Goal: Communication & Community: Answer question/provide support

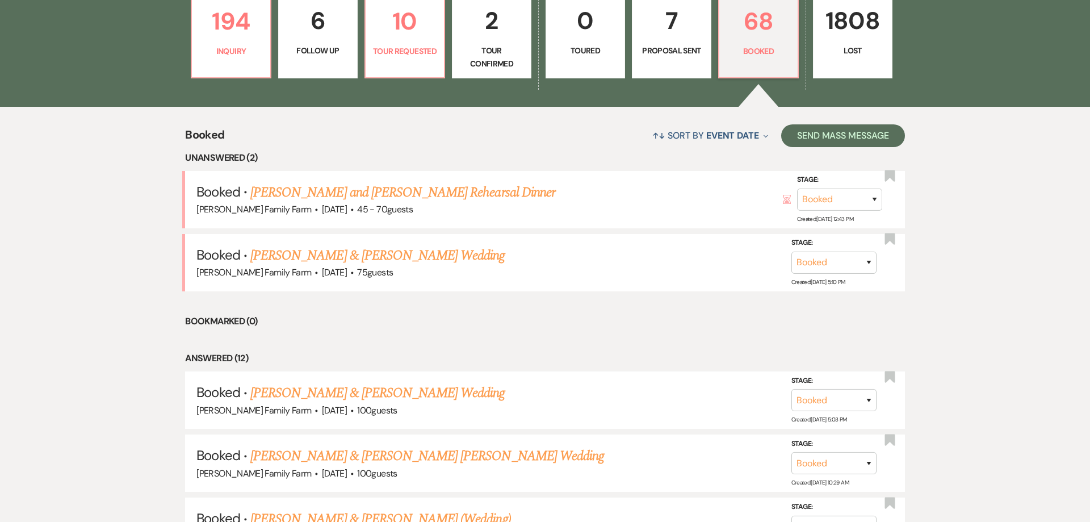
scroll to position [370, 0]
click at [306, 190] on link "[PERSON_NAME] and [PERSON_NAME] Rehearsal Dinner" at bounding box center [402, 192] width 305 height 20
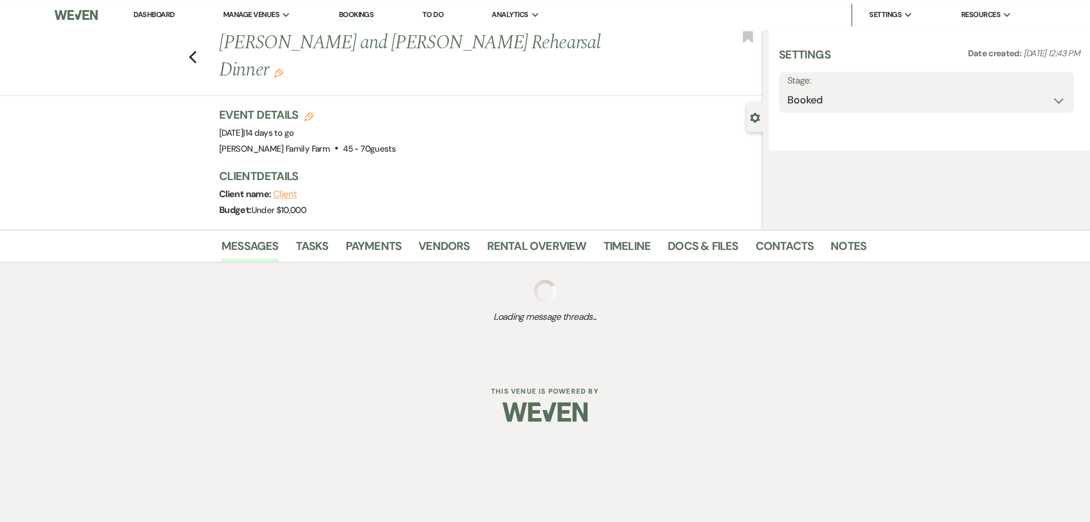
select select "5"
select select "11"
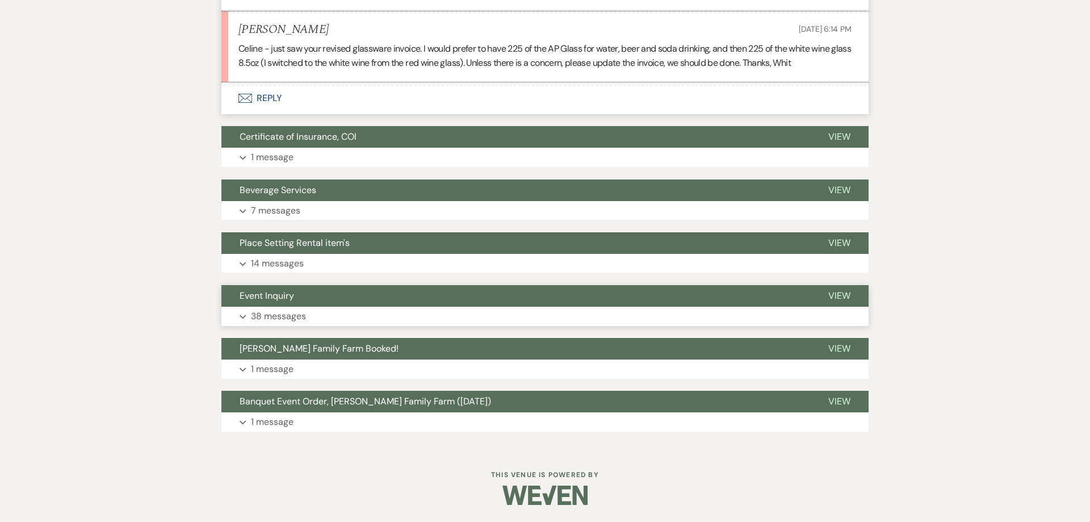
scroll to position [1721, 0]
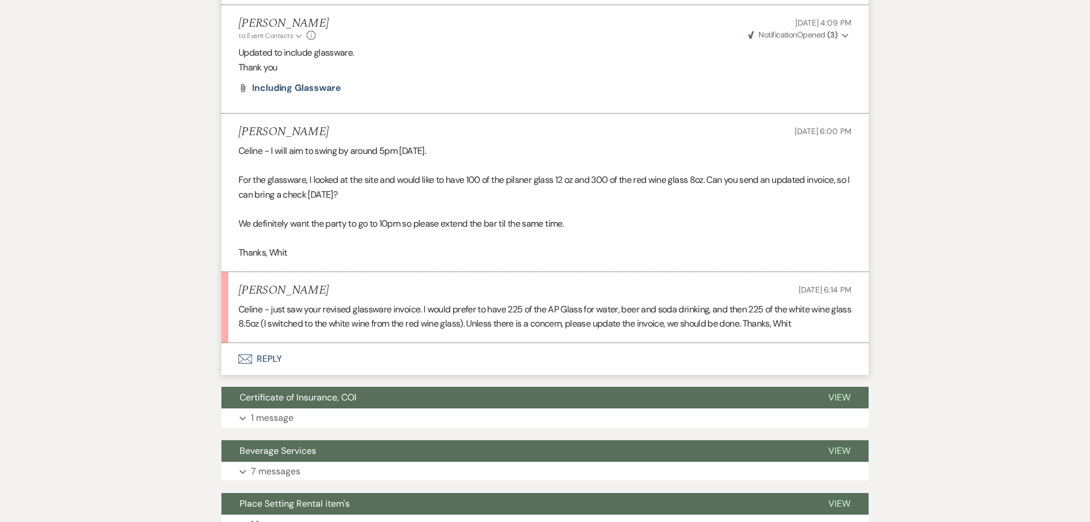
click at [269, 359] on button "Envelope Reply" at bounding box center [544, 359] width 647 height 32
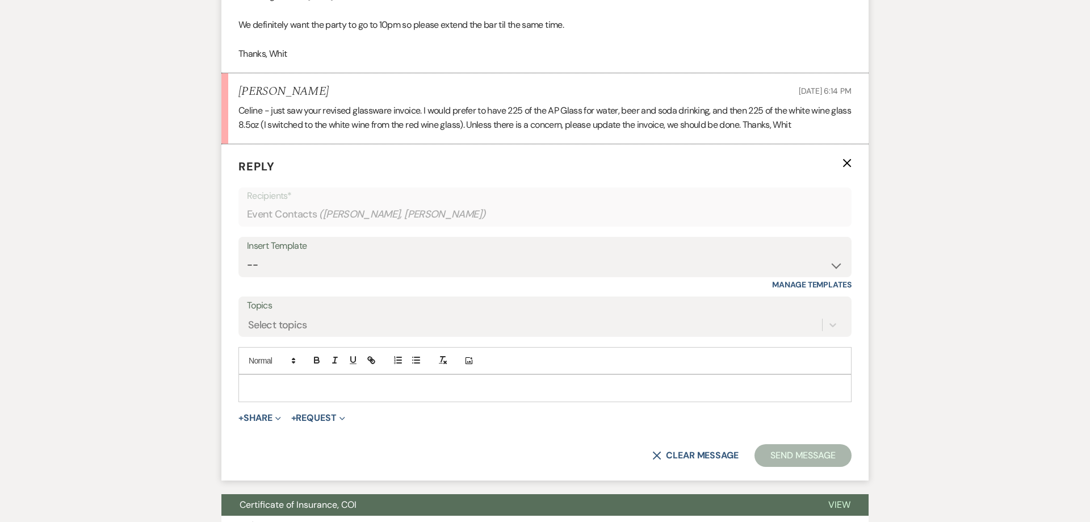
scroll to position [1921, 0]
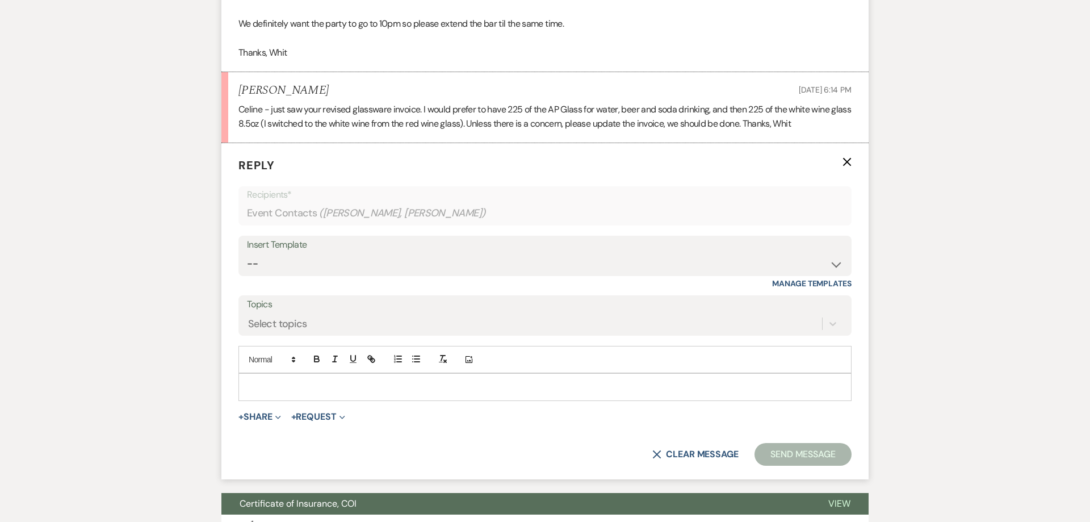
click at [296, 398] on div at bounding box center [545, 387] width 612 height 26
click at [270, 420] on button "+ Share Expand" at bounding box center [260, 416] width 43 height 9
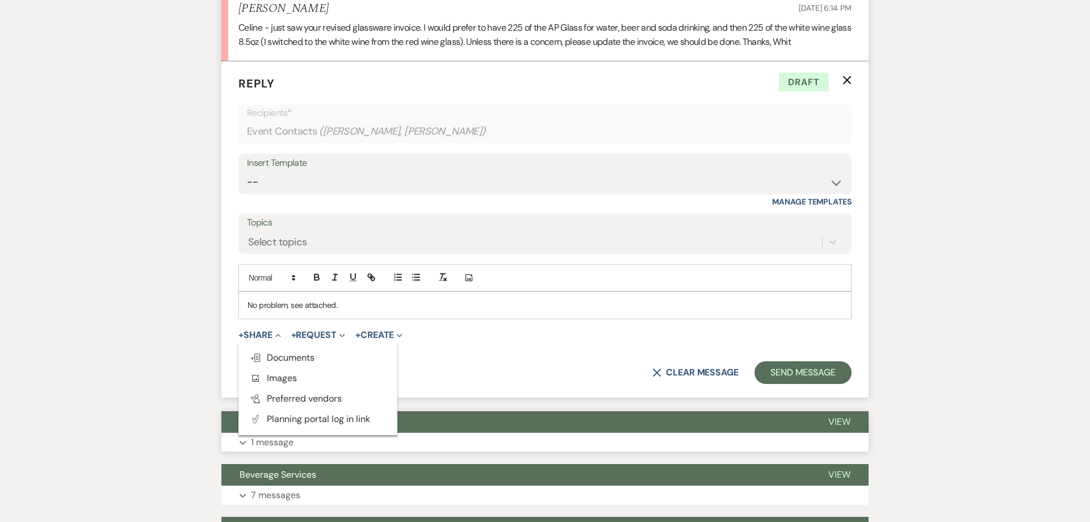
scroll to position [2008, 0]
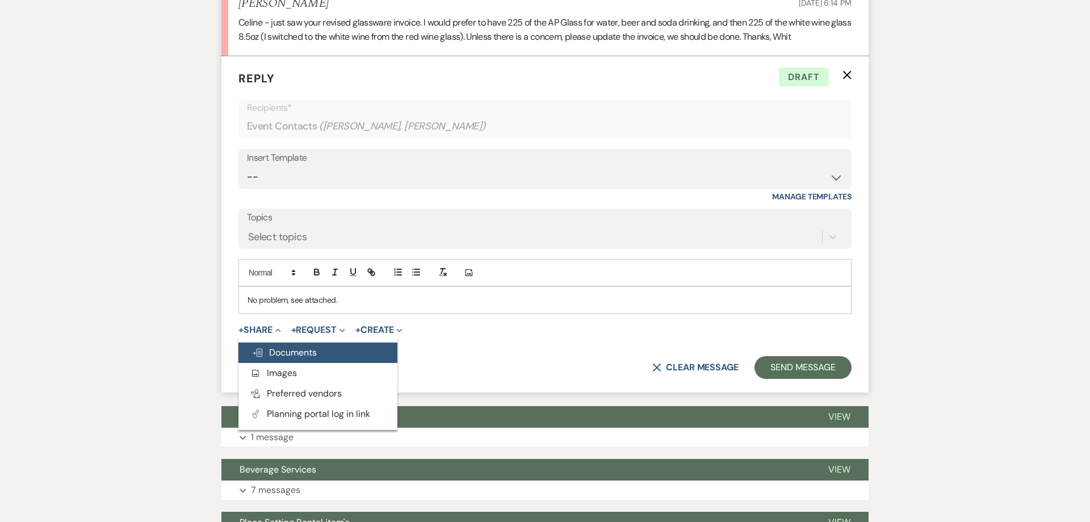
click at [286, 348] on span "Doc Upload Documents" at bounding box center [284, 352] width 65 height 12
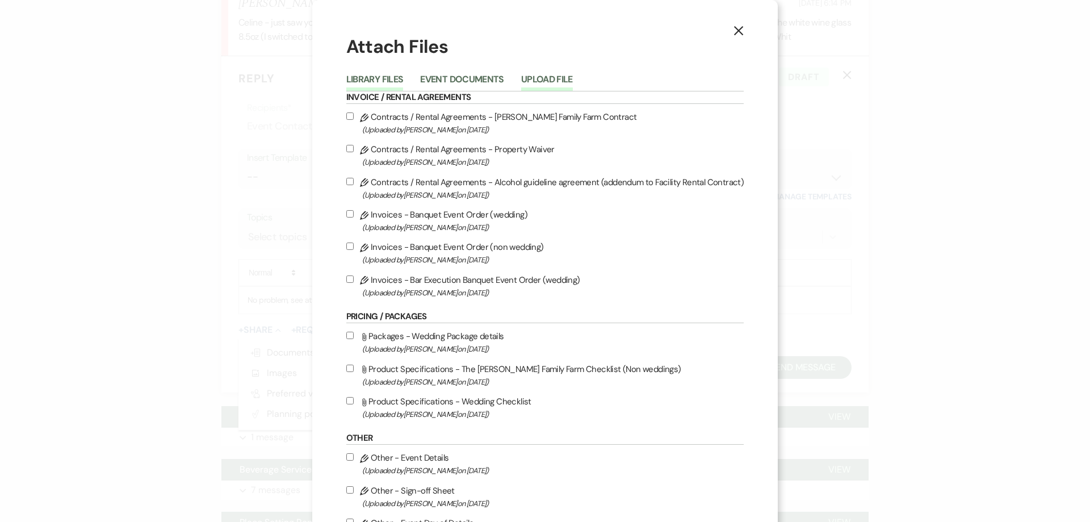
click at [549, 77] on button "Upload File" at bounding box center [547, 83] width 52 height 16
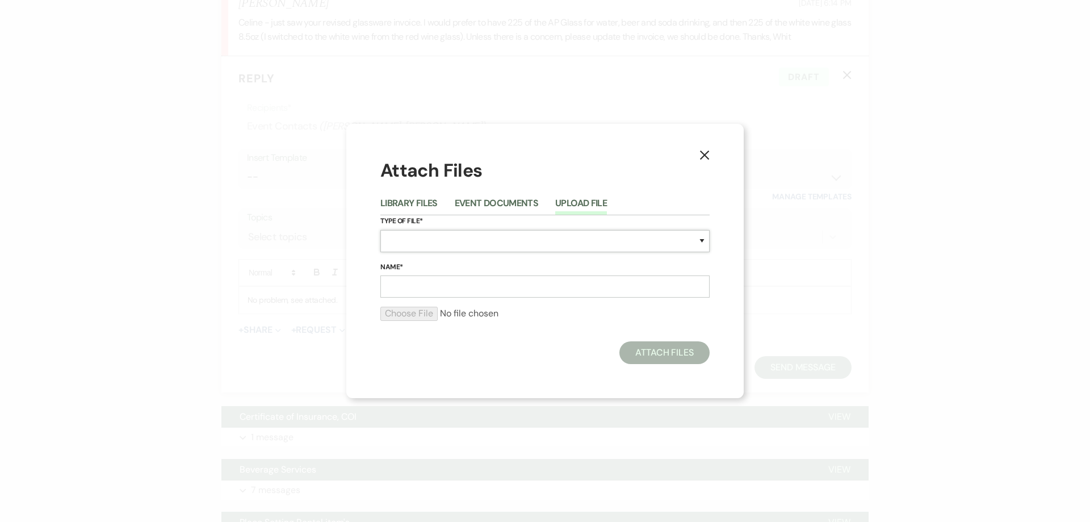
select select "22"
click option "Invoices" at bounding box center [0, 0] width 0 height 0
click at [407, 290] on input "Name*" at bounding box center [545, 286] width 329 height 22
click at [398, 315] on input "file" at bounding box center [545, 314] width 329 height 14
click at [401, 287] on input "Part time rentals updated" at bounding box center [545, 286] width 329 height 22
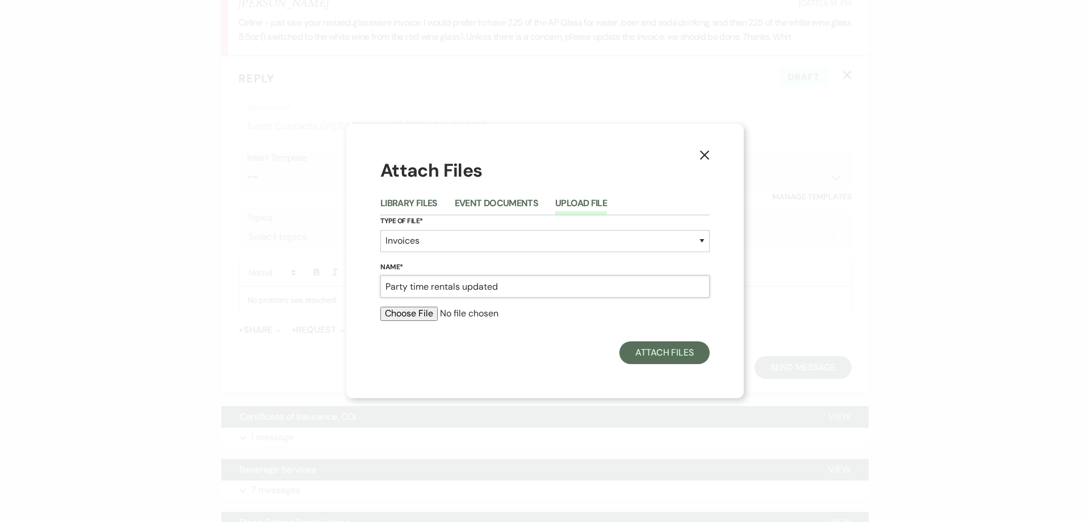
type input "Party time rentals updated"
click at [396, 315] on input "file" at bounding box center [545, 314] width 329 height 14
click at [399, 310] on input "file" at bounding box center [545, 314] width 329 height 14
type input "C:\fakepath\Party time rentals updated.pdf"
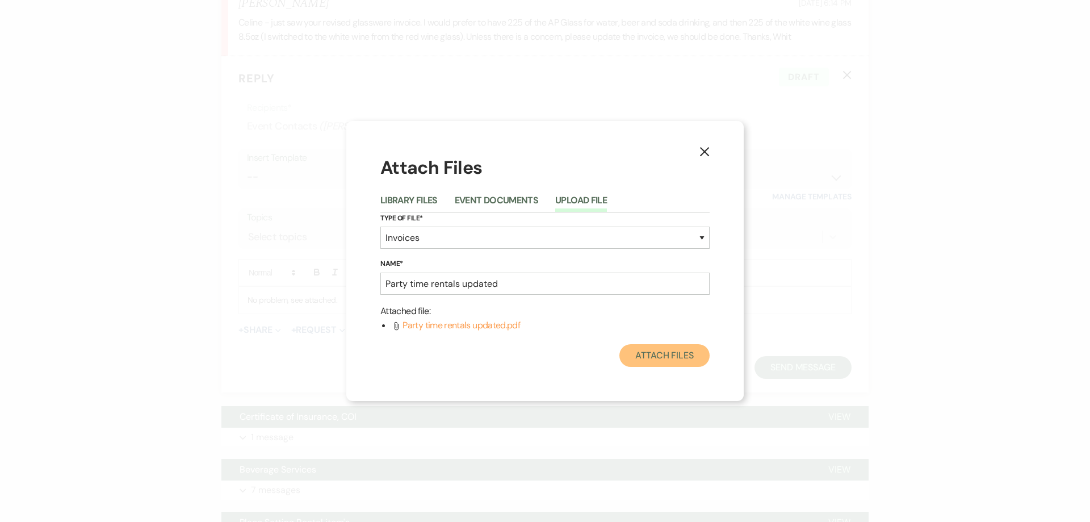
click at [651, 353] on button "Attach Files" at bounding box center [665, 355] width 90 height 23
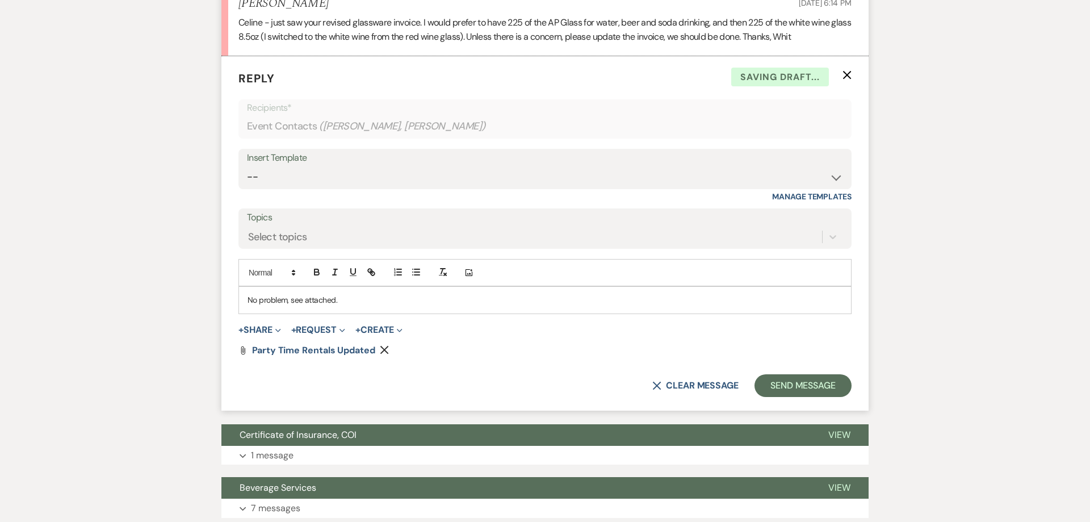
click at [392, 298] on p "No problem, see attached." at bounding box center [545, 300] width 595 height 12
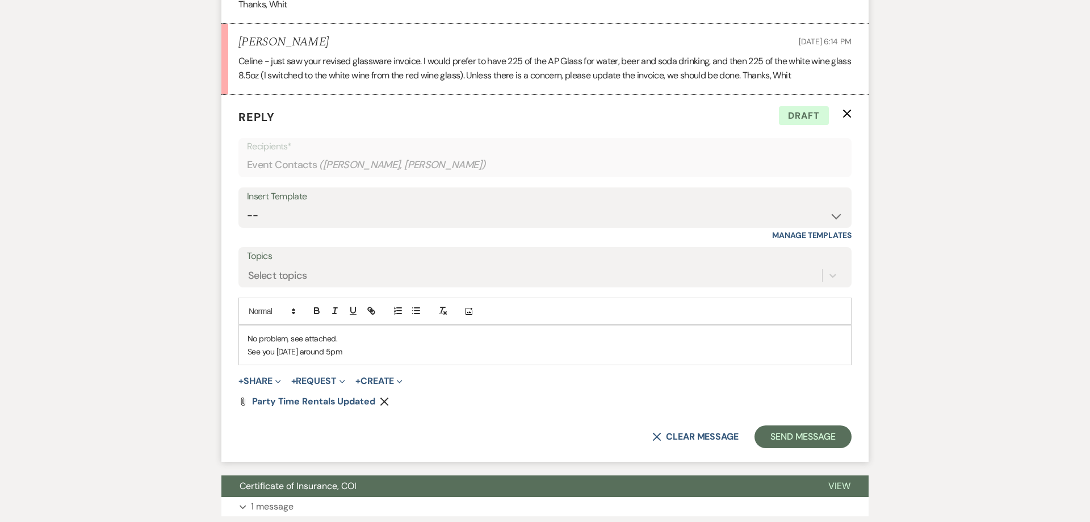
scroll to position [2181, 0]
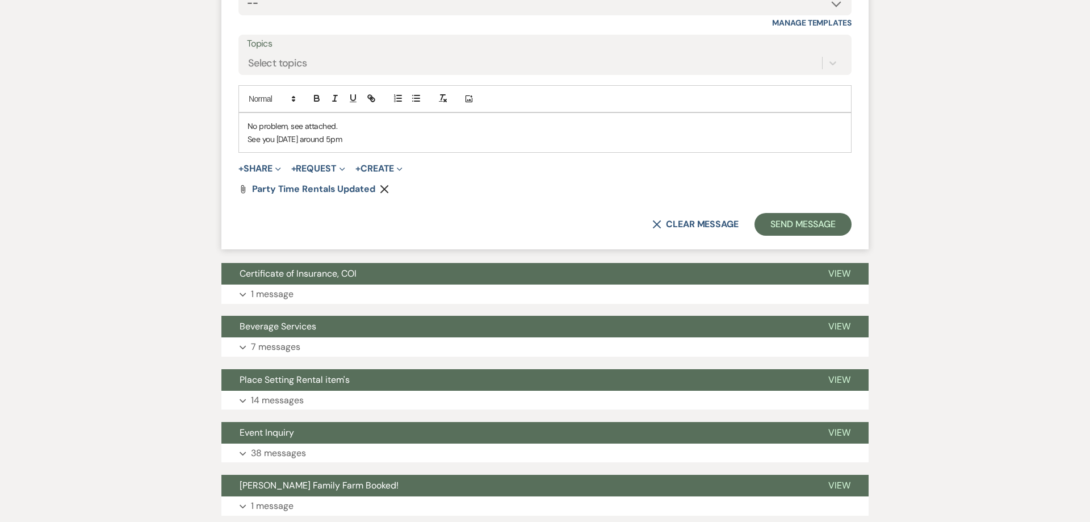
click at [305, 127] on p "No problem, see attached." at bounding box center [545, 126] width 595 height 12
click at [345, 138] on p "See you [DATE] around 5pm" at bounding box center [545, 139] width 595 height 12
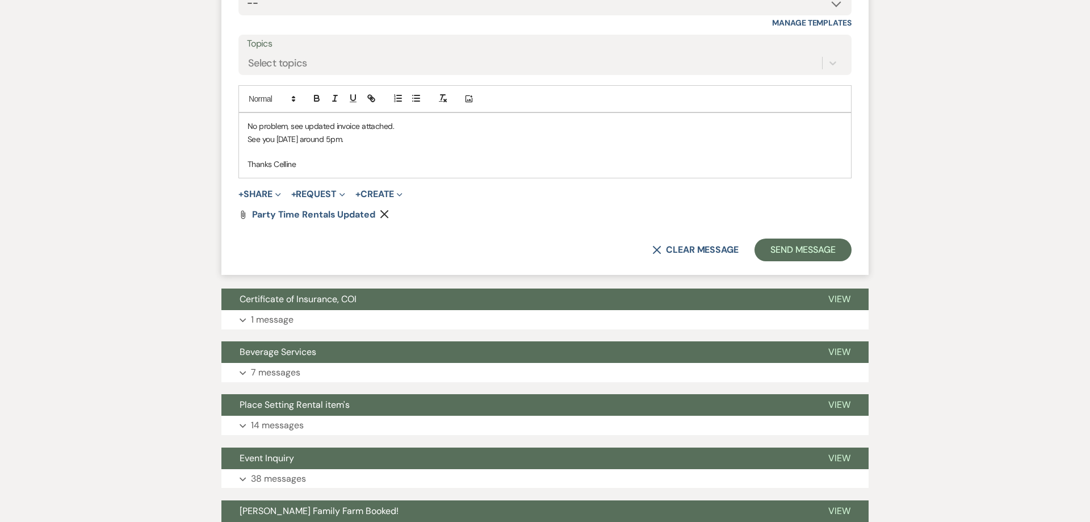
click at [286, 167] on p "Thanks Celline" at bounding box center [545, 164] width 595 height 12
click at [785, 253] on button "Send Message" at bounding box center [803, 250] width 97 height 23
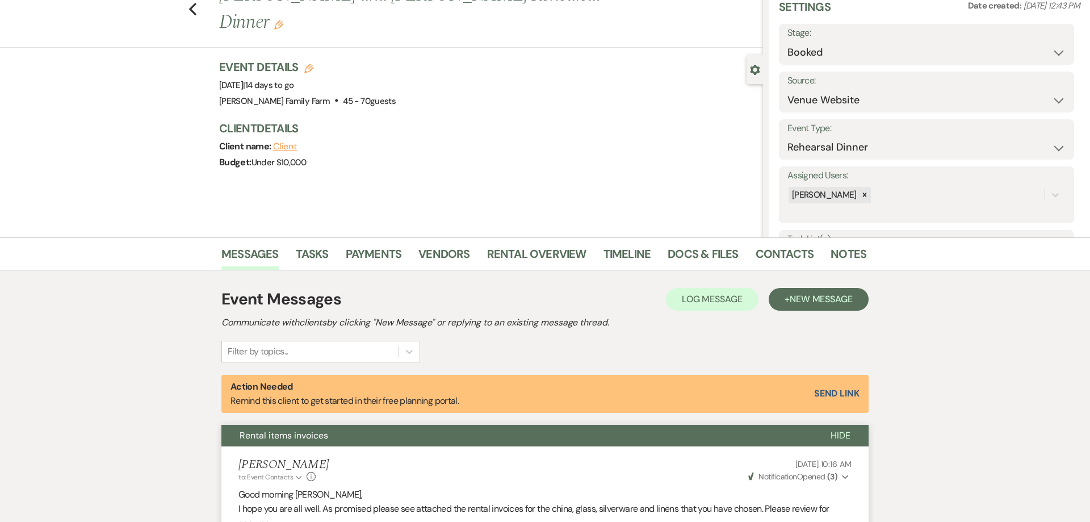
scroll to position [0, 0]
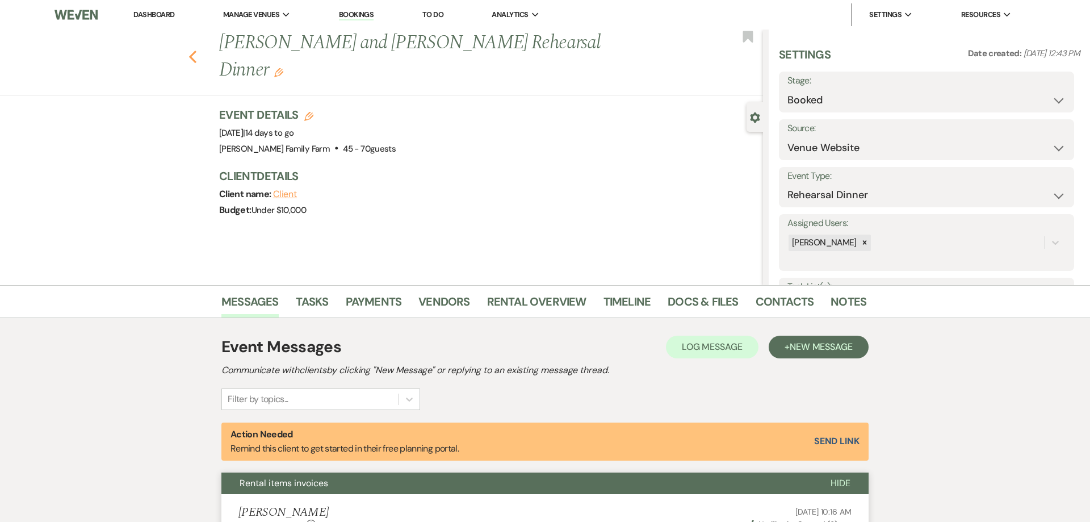
click at [191, 50] on icon "Previous" at bounding box center [193, 57] width 9 height 14
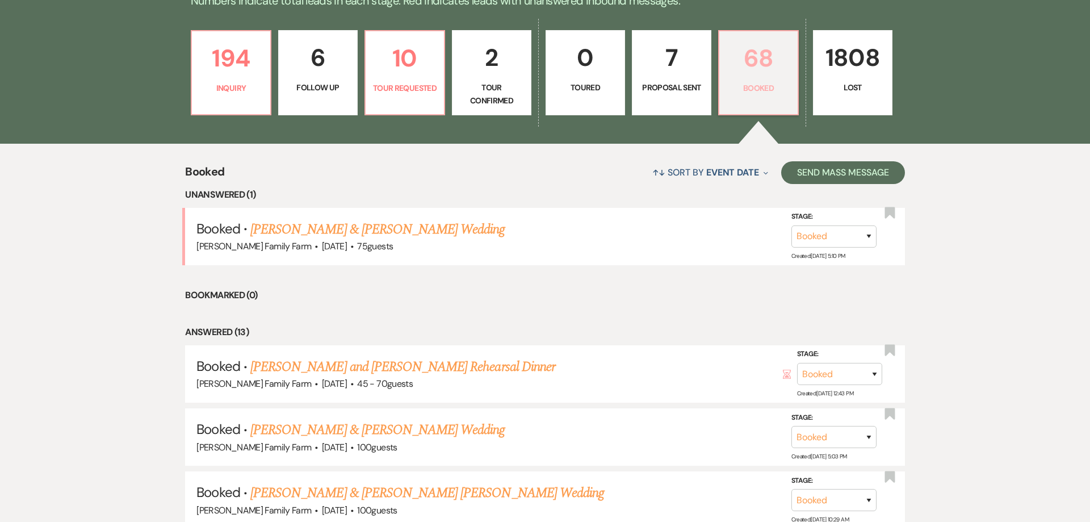
scroll to position [326, 0]
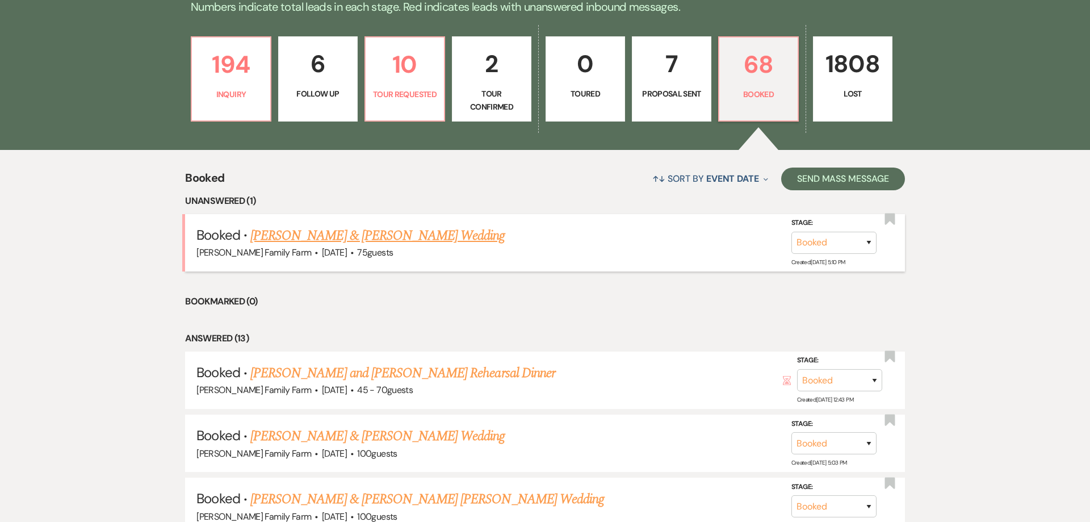
click at [294, 236] on link "[PERSON_NAME] & [PERSON_NAME] Wedding" at bounding box center [377, 236] width 254 height 20
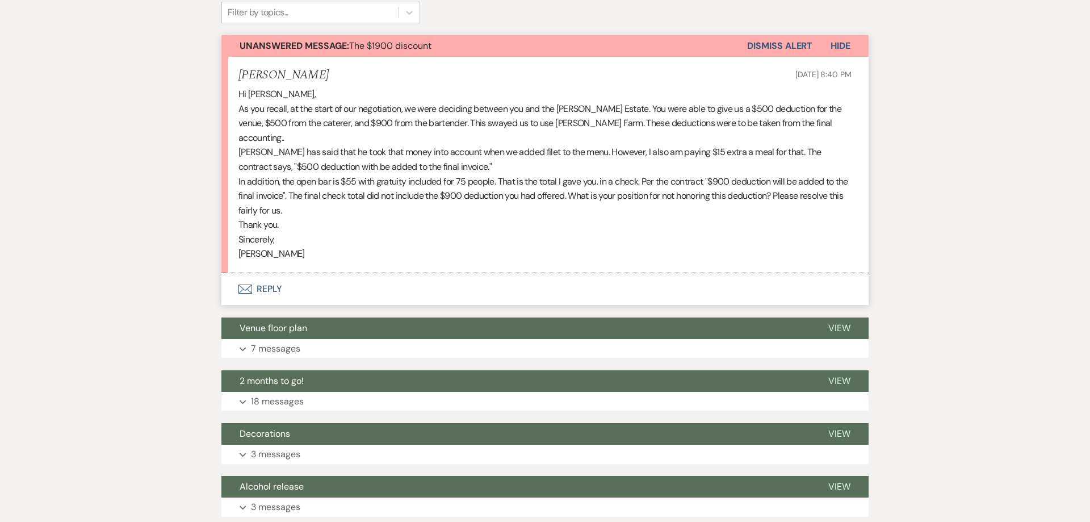
click at [264, 274] on button "Envelope Reply" at bounding box center [544, 290] width 647 height 32
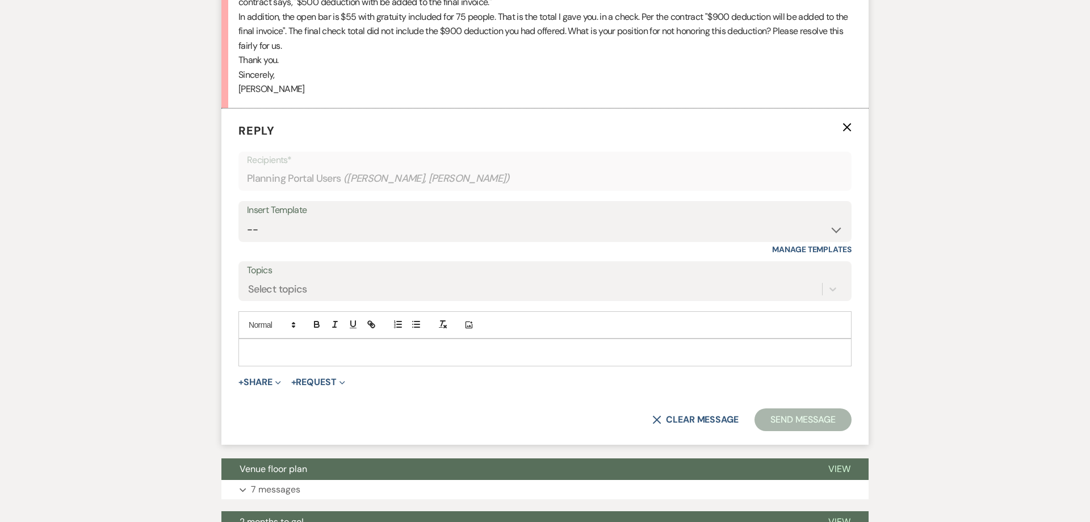
scroll to position [470, 0]
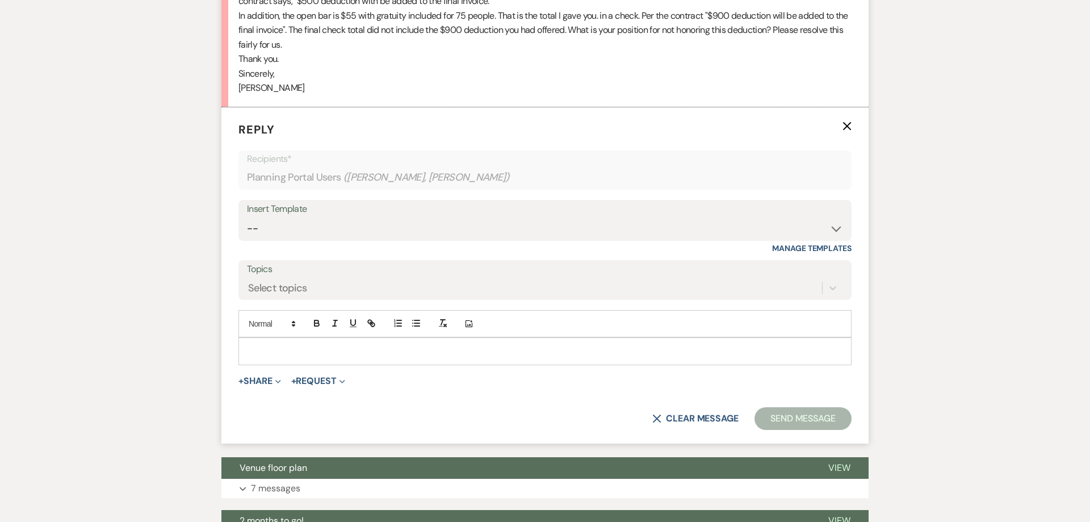
click at [285, 344] on div at bounding box center [545, 351] width 612 height 26
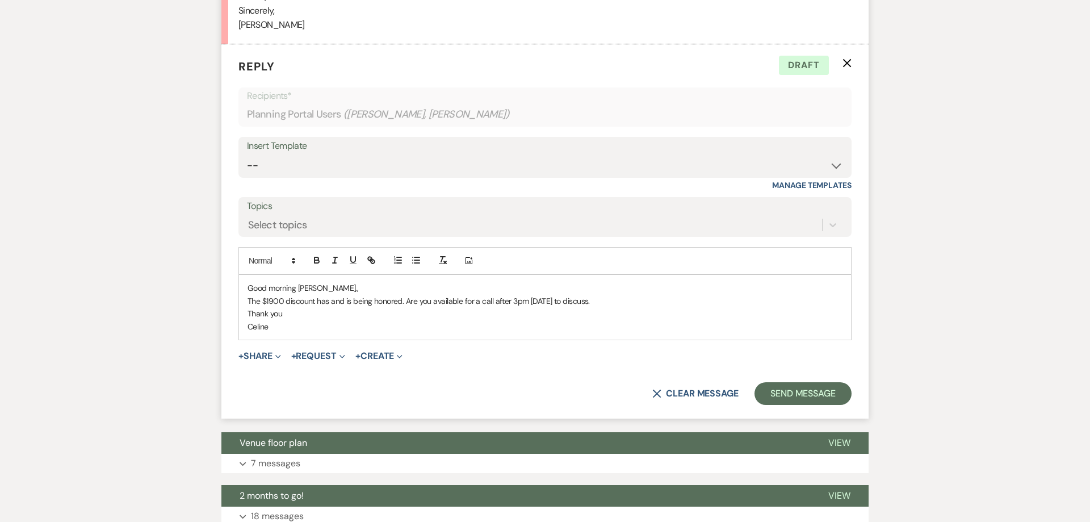
scroll to position [528, 0]
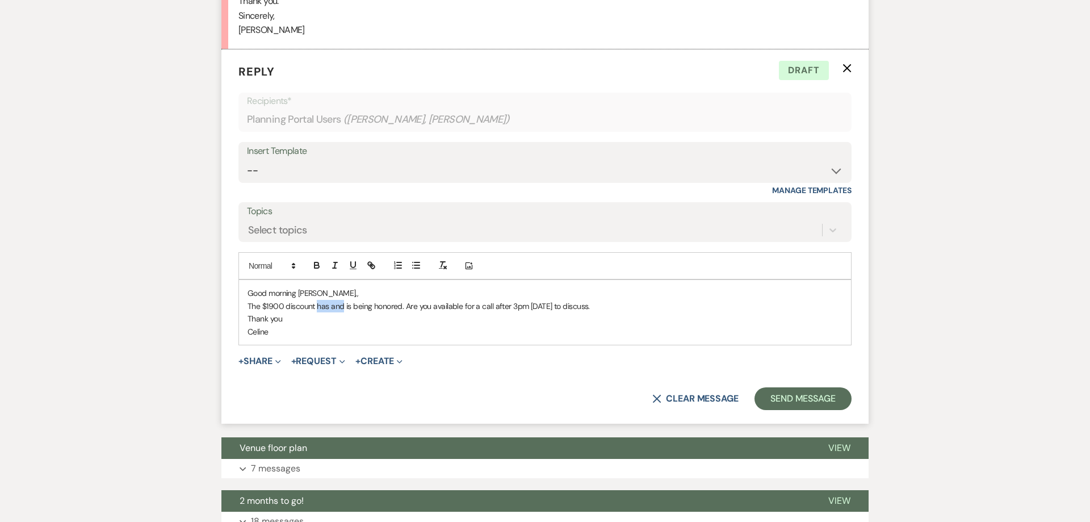
drag, startPoint x: 343, startPoint y: 292, endPoint x: 317, endPoint y: 290, distance: 26.2
click at [317, 300] on p "The $1900 discount has and is being honored. Are you available for a call after…" at bounding box center [545, 306] width 595 height 12
click at [308, 312] on p "Thank you" at bounding box center [545, 318] width 595 height 12
click at [598, 300] on p "The $1900 discount has and is being honored. Are you available for a call after…" at bounding box center [545, 306] width 595 height 12
drag, startPoint x: 478, startPoint y: 289, endPoint x: 577, endPoint y: 289, distance: 98.8
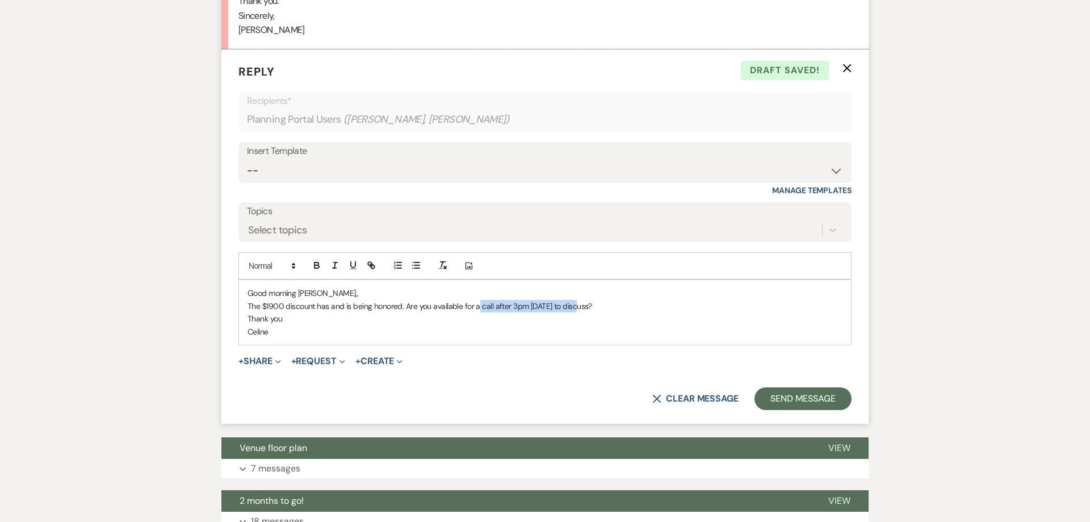
click at [577, 300] on p "The $1900 discount has and is being honored. Are you available for a call after…" at bounding box center [545, 306] width 595 height 12
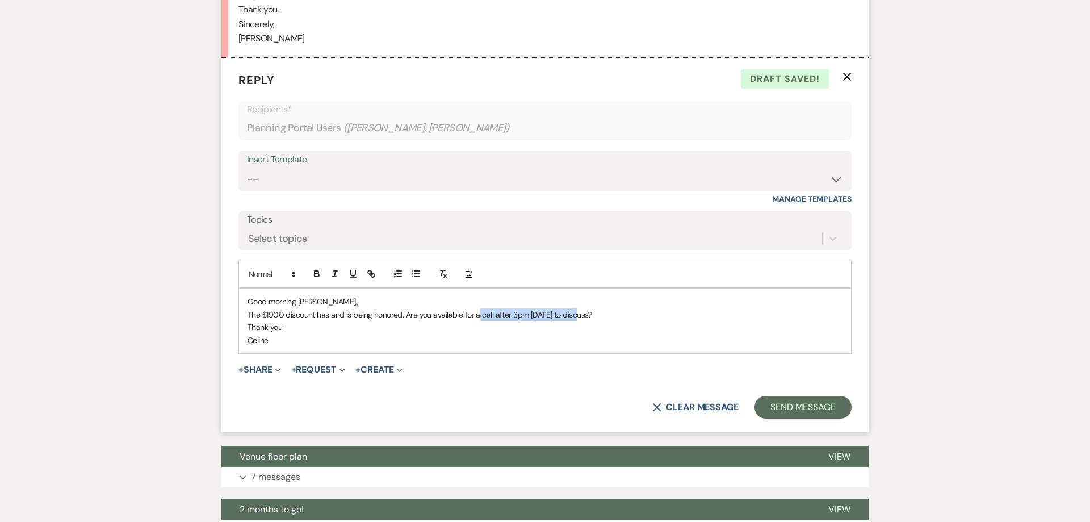
scroll to position [514, 0]
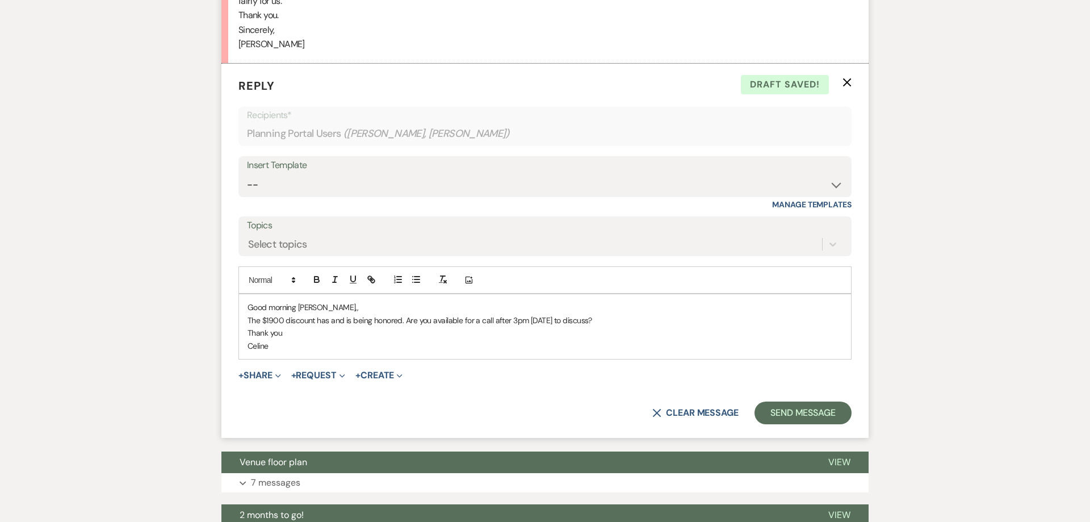
click at [362, 327] on p "Thank you" at bounding box center [545, 333] width 595 height 12
click at [292, 340] on p "Celine" at bounding box center [545, 346] width 595 height 12
click at [315, 301] on p "Good morning [PERSON_NAME],," at bounding box center [545, 307] width 595 height 12
click at [249, 314] on p "The $1900 discount has and is being honored. Are you available for a call after…" at bounding box center [545, 320] width 595 height 12
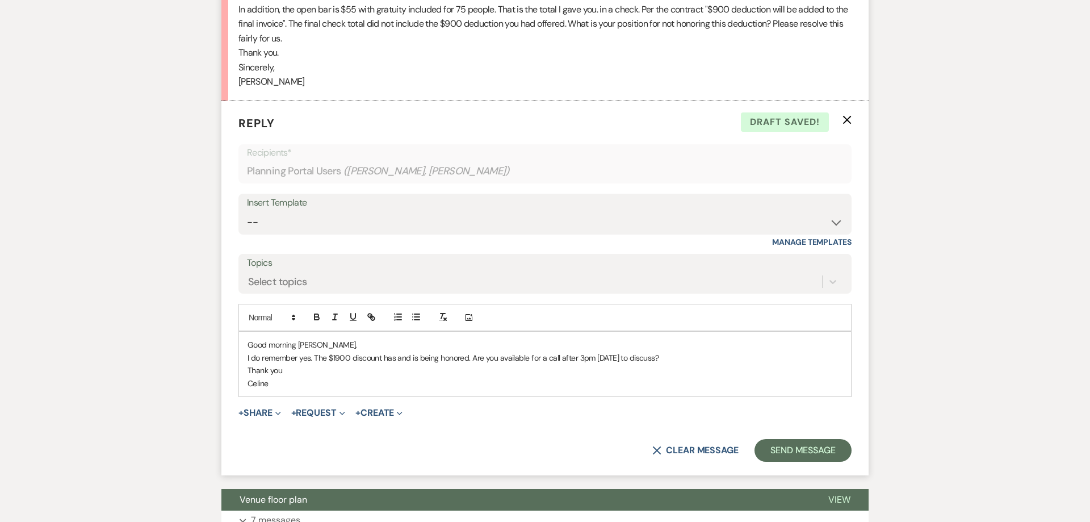
scroll to position [470, 0]
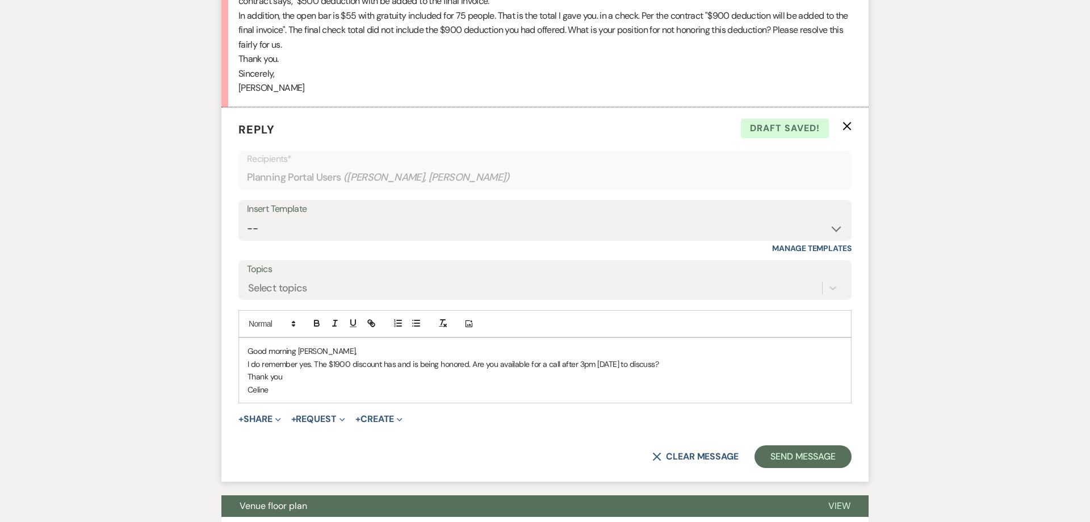
click at [307, 383] on p "Celine" at bounding box center [545, 389] width 595 height 12
click at [771, 445] on button "Send Message" at bounding box center [803, 456] width 97 height 23
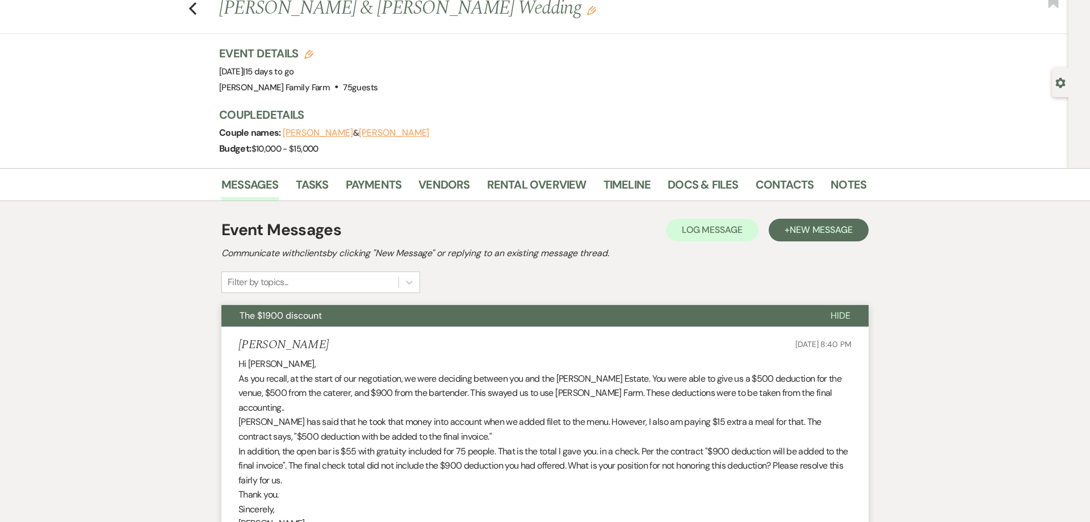
scroll to position [0, 0]
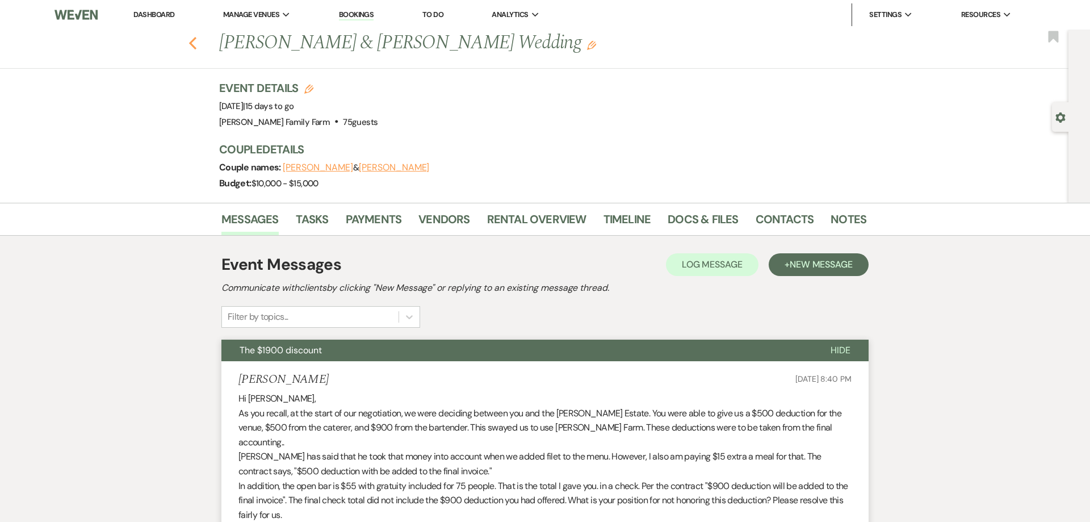
click at [194, 44] on icon "Previous" at bounding box center [193, 43] width 9 height 14
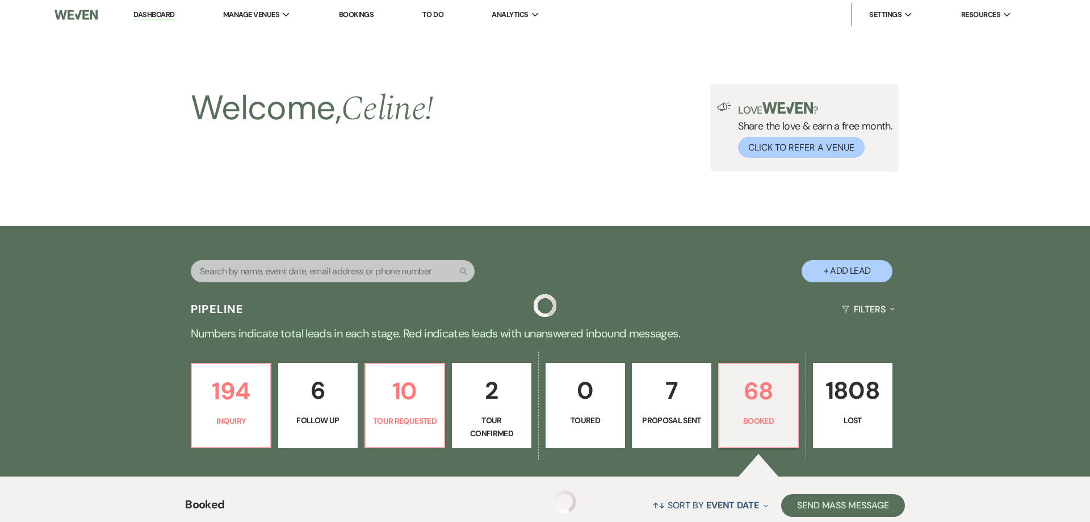
scroll to position [327, 0]
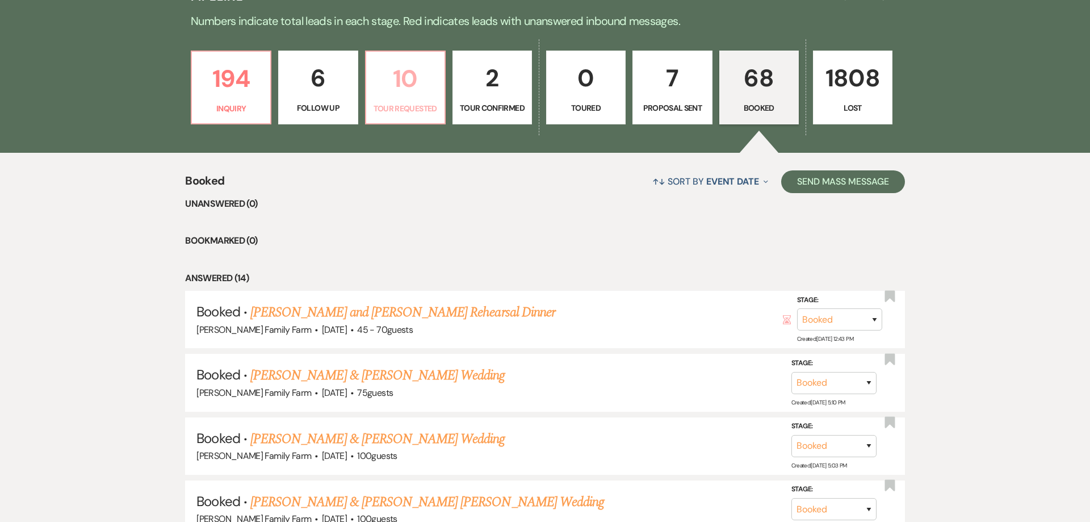
click at [391, 97] on p "10" at bounding box center [405, 79] width 65 height 38
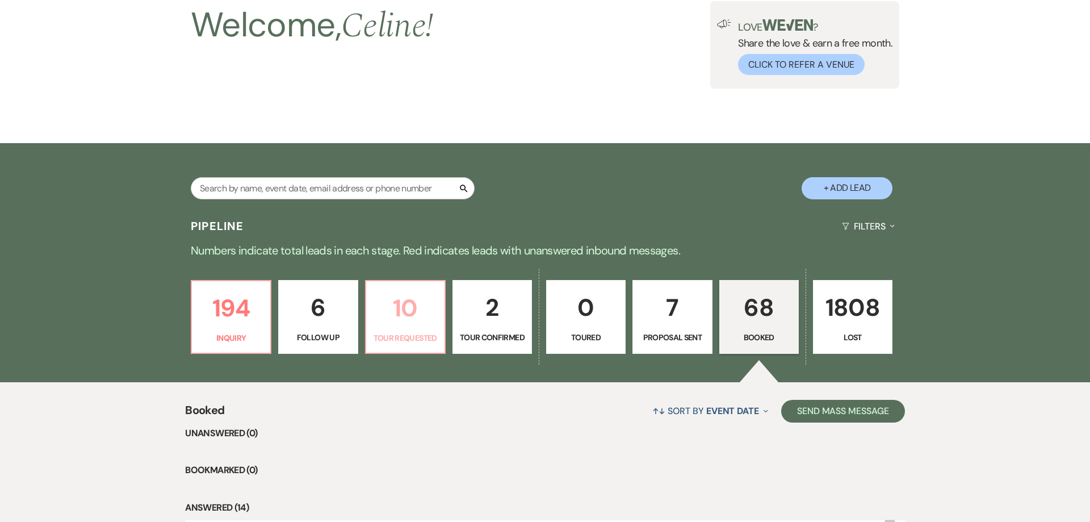
select select "2"
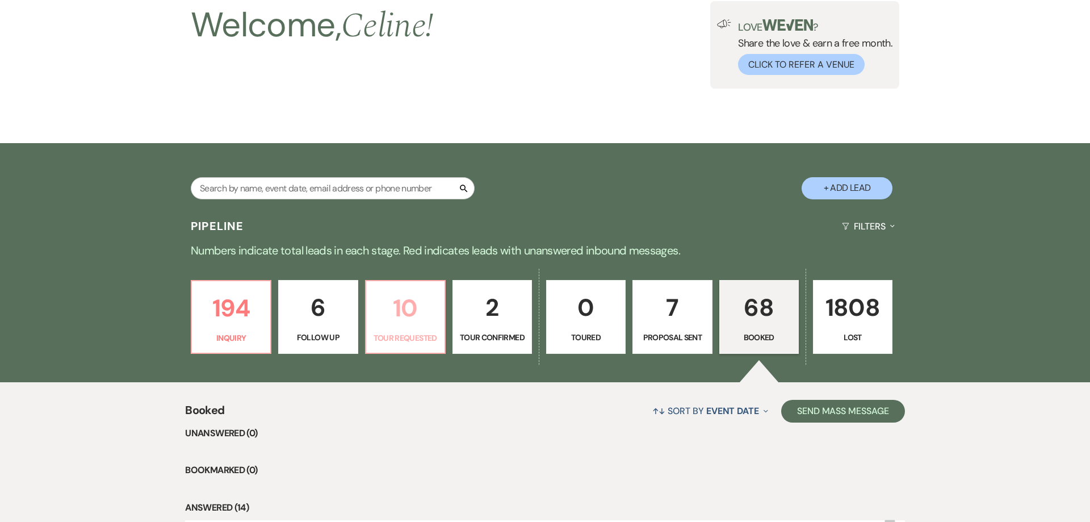
select select "2"
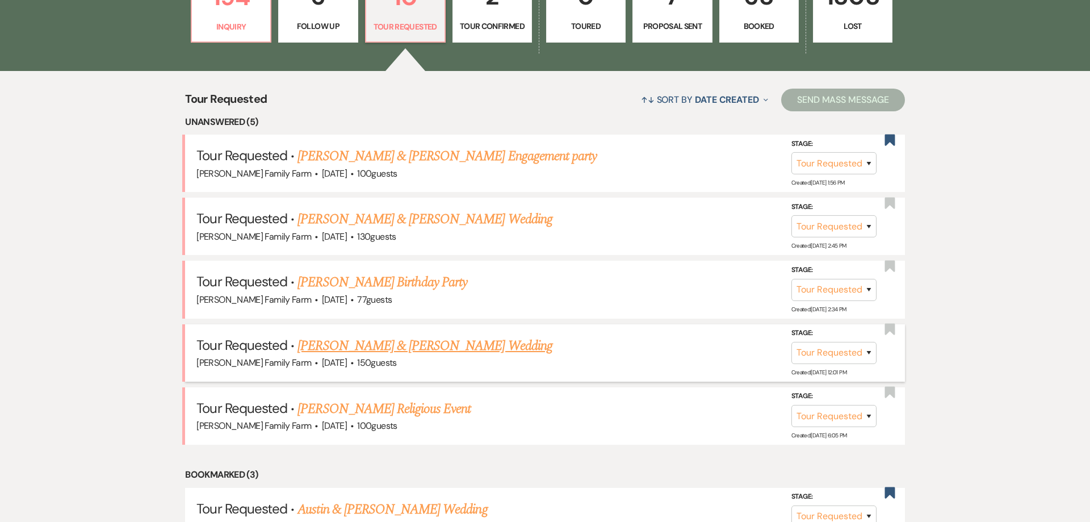
scroll to position [402, 0]
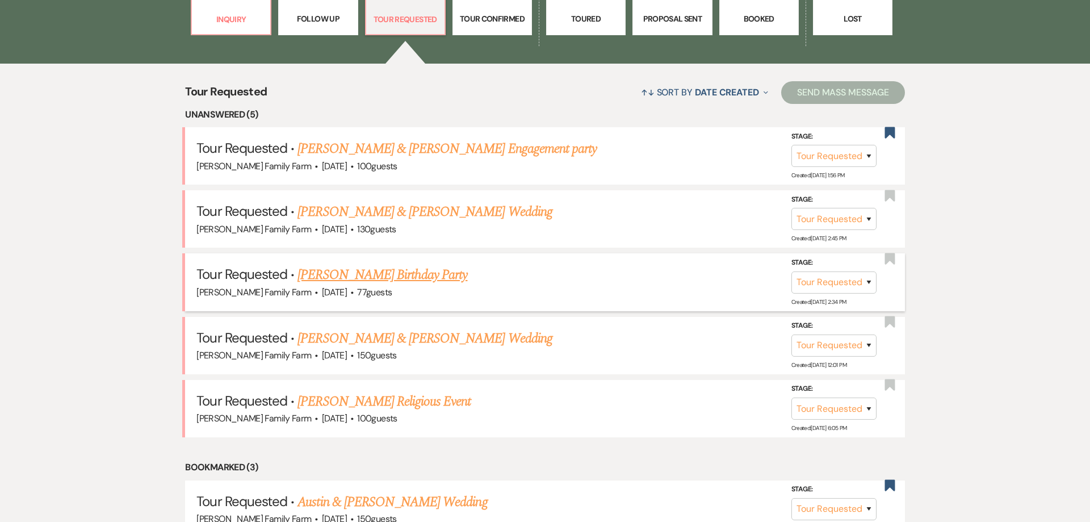
click at [361, 279] on link "[PERSON_NAME] Birthday Party" at bounding box center [383, 275] width 170 height 20
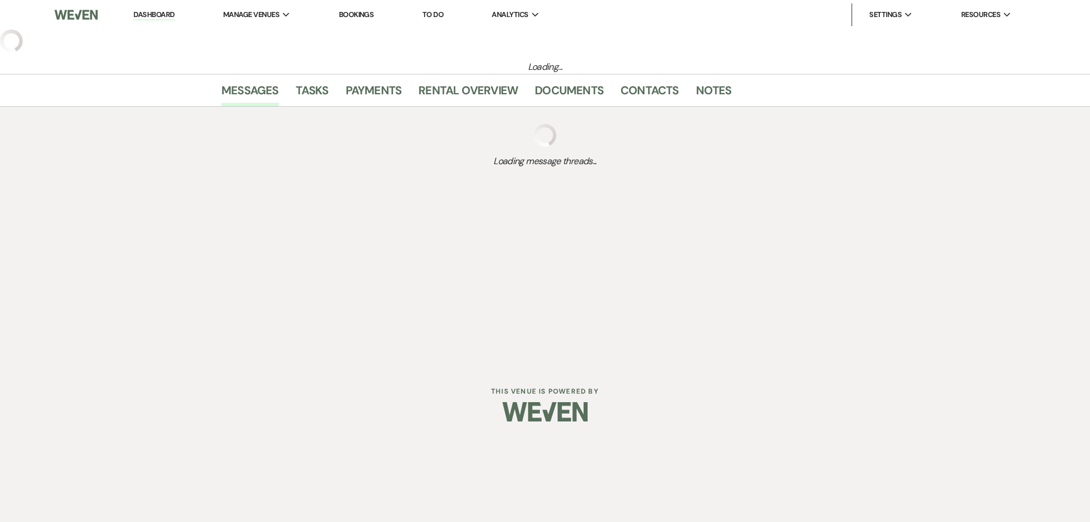
select select "2"
select select "5"
select select "4"
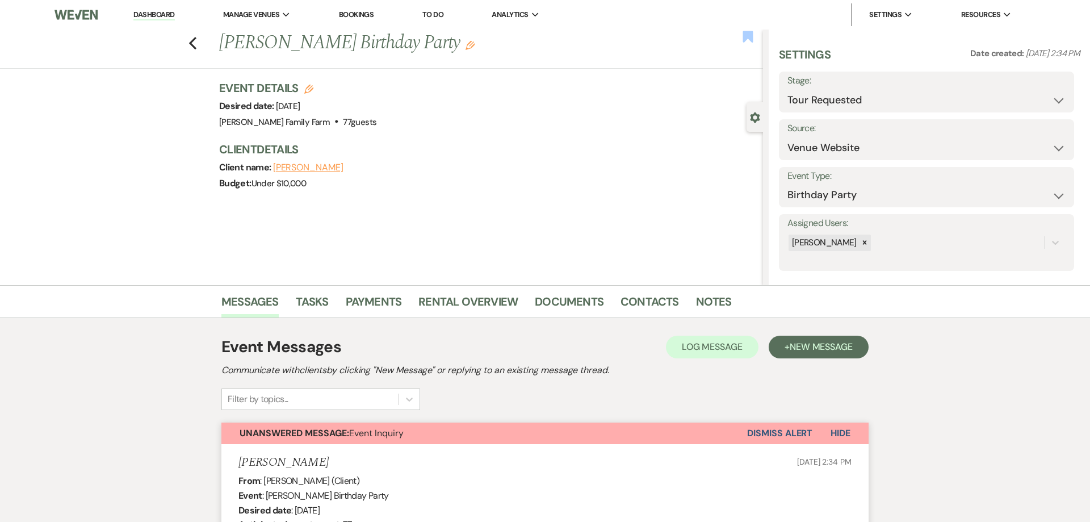
click at [747, 39] on use "button" at bounding box center [748, 36] width 10 height 11
click at [194, 43] on icon "Previous" at bounding box center [193, 43] width 9 height 14
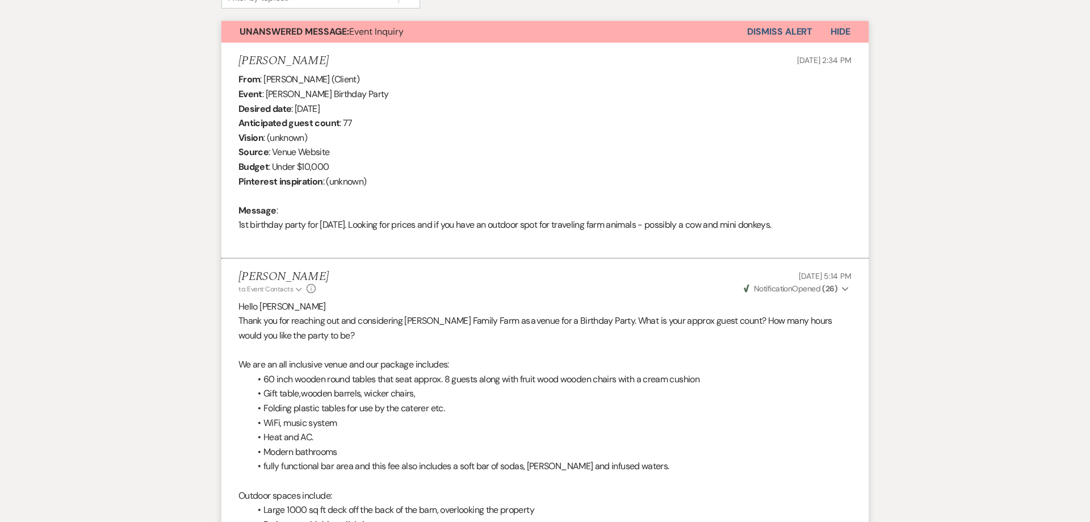
select select "2"
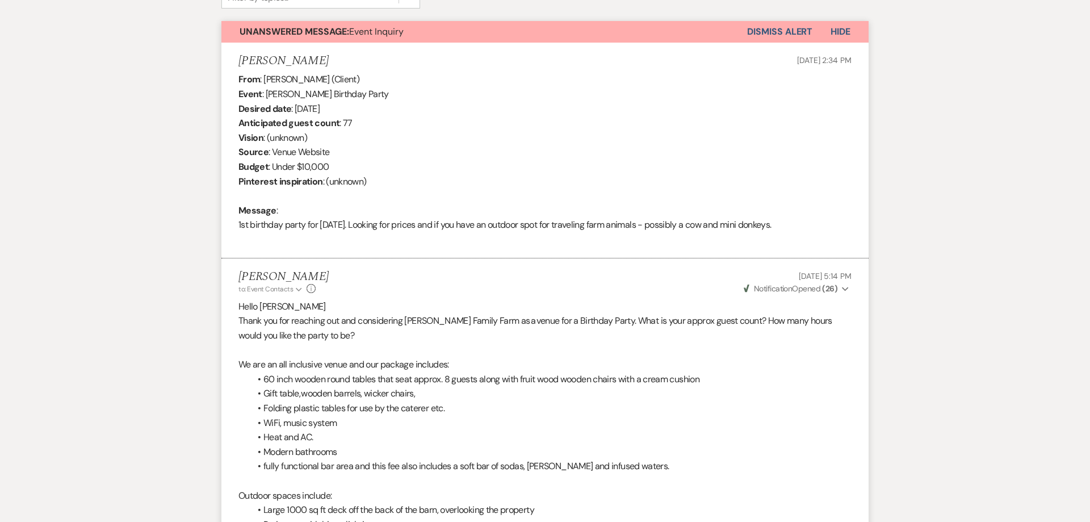
select select "2"
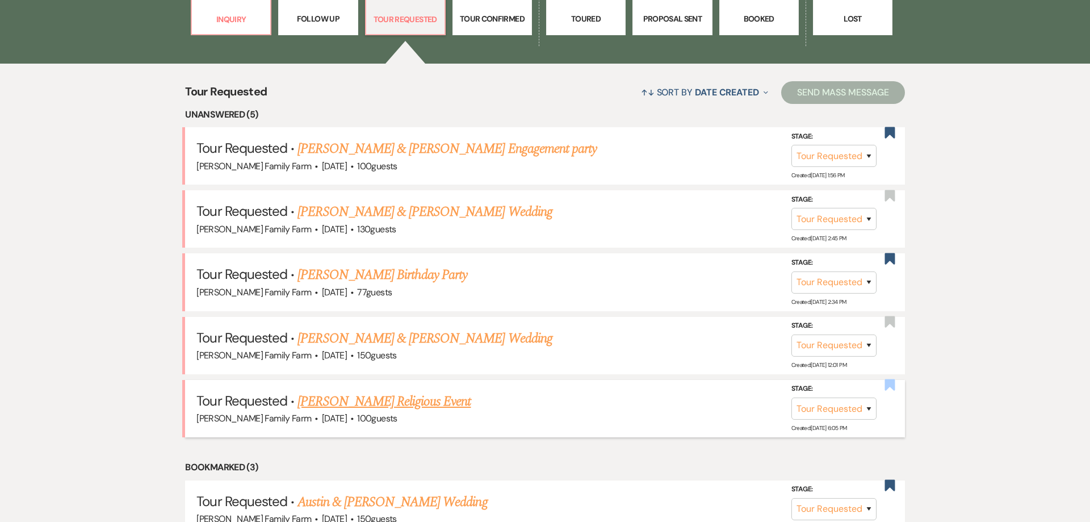
click at [890, 386] on use "button" at bounding box center [890, 384] width 10 height 11
click at [244, 24] on p "Inquiry" at bounding box center [231, 19] width 65 height 12
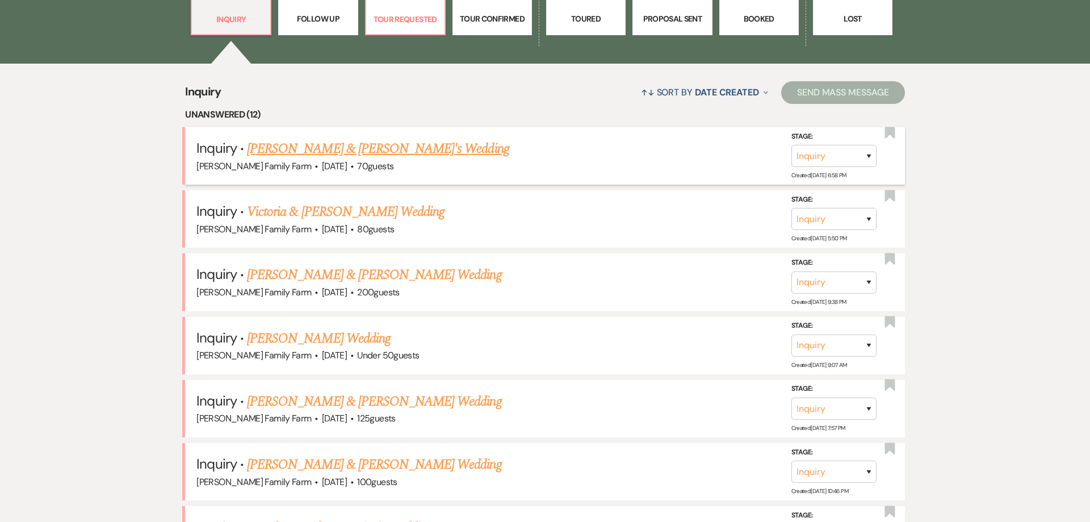
click at [330, 149] on link "[PERSON_NAME] & [PERSON_NAME]'s Wedding" at bounding box center [378, 149] width 262 height 20
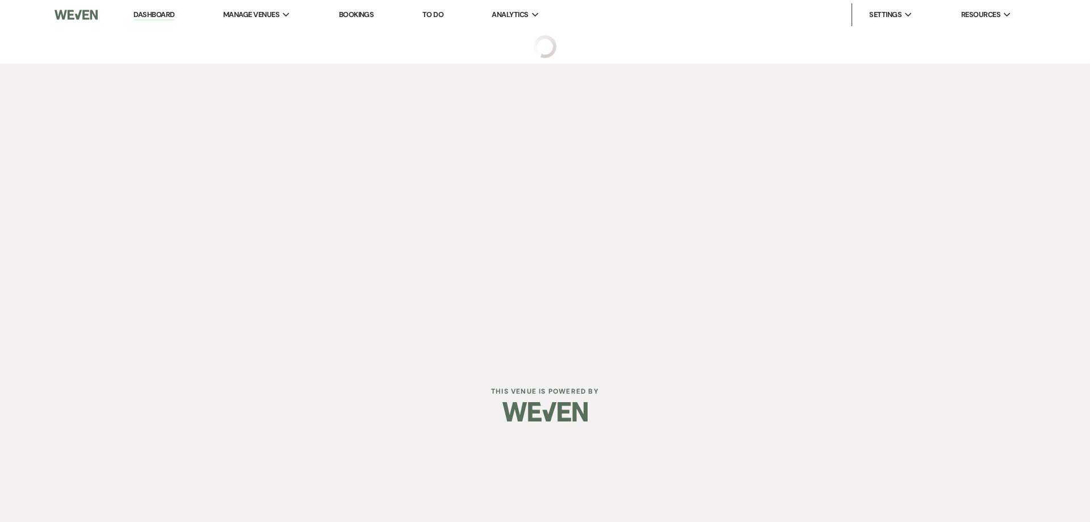
select select "5"
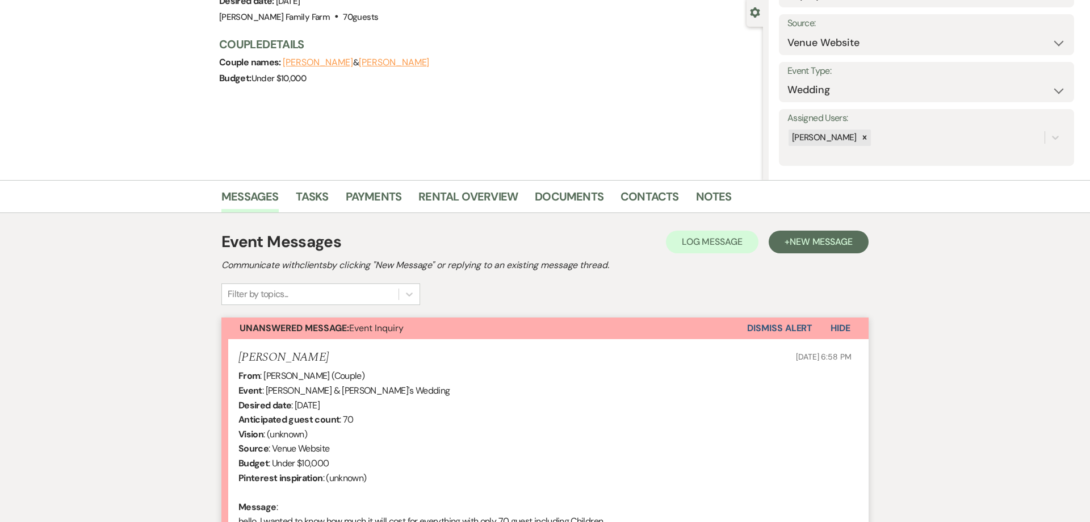
scroll to position [260, 0]
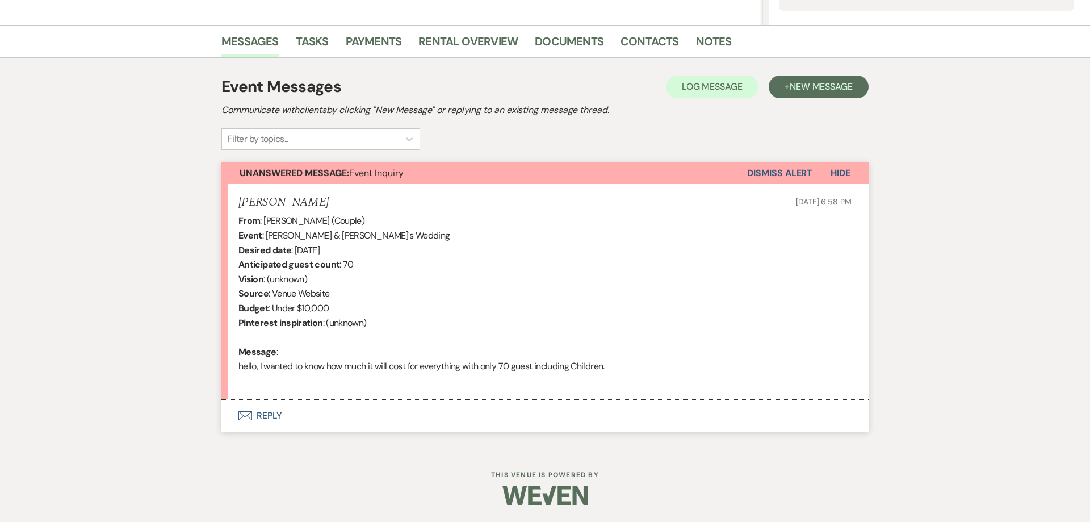
click at [268, 424] on button "Envelope Reply" at bounding box center [544, 416] width 647 height 32
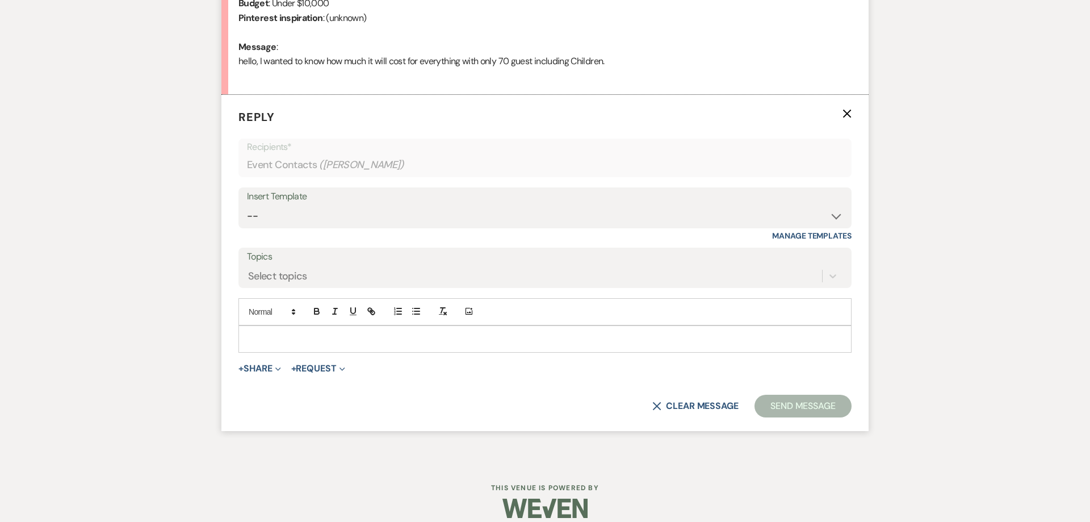
scroll to position [567, 0]
click at [247, 203] on select "-- Follow Up 1a. Non wedding request for info (Barn) 8. Proposal email Follow u…" at bounding box center [545, 214] width 596 height 22
select select "3857"
click option "1. First response (Wedding)" at bounding box center [0, 0] width 0 height 0
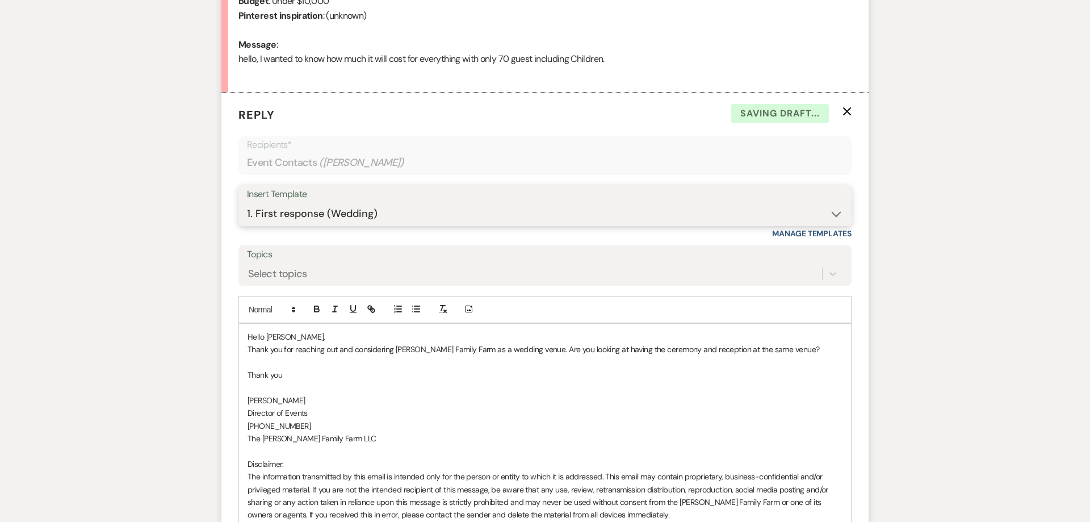
scroll to position [756, 0]
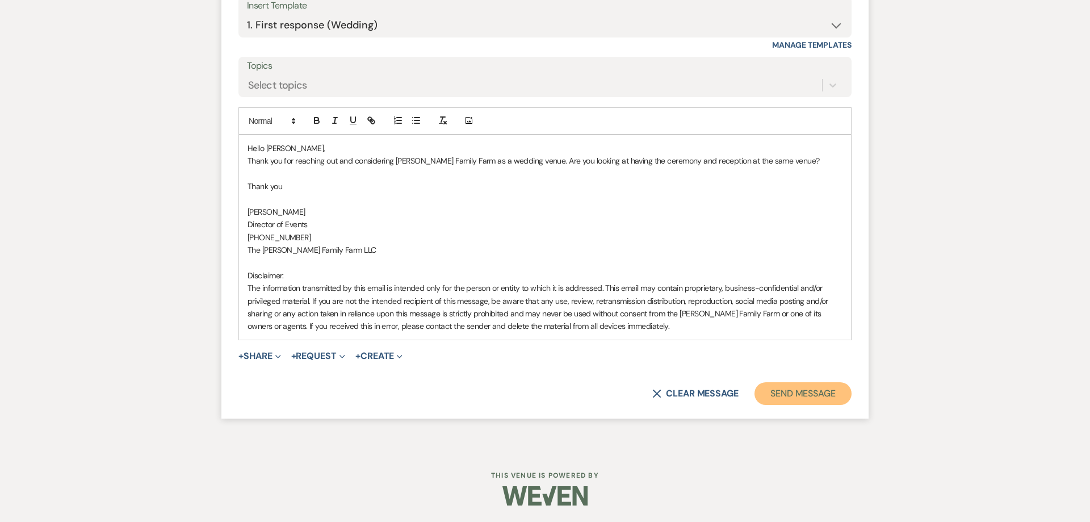
click at [781, 394] on button "Send Message" at bounding box center [803, 393] width 97 height 23
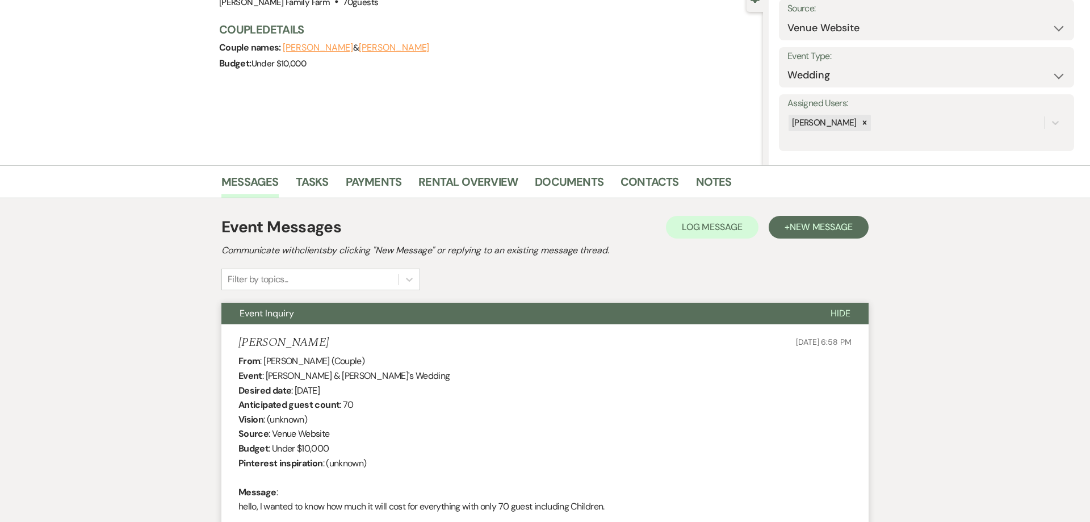
scroll to position [0, 0]
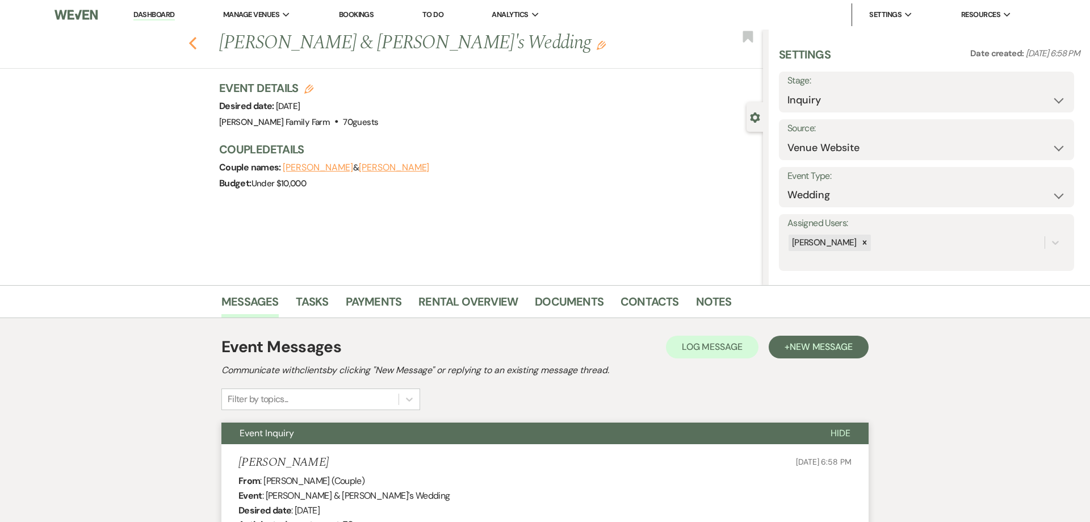
click at [193, 40] on use "button" at bounding box center [192, 43] width 7 height 12
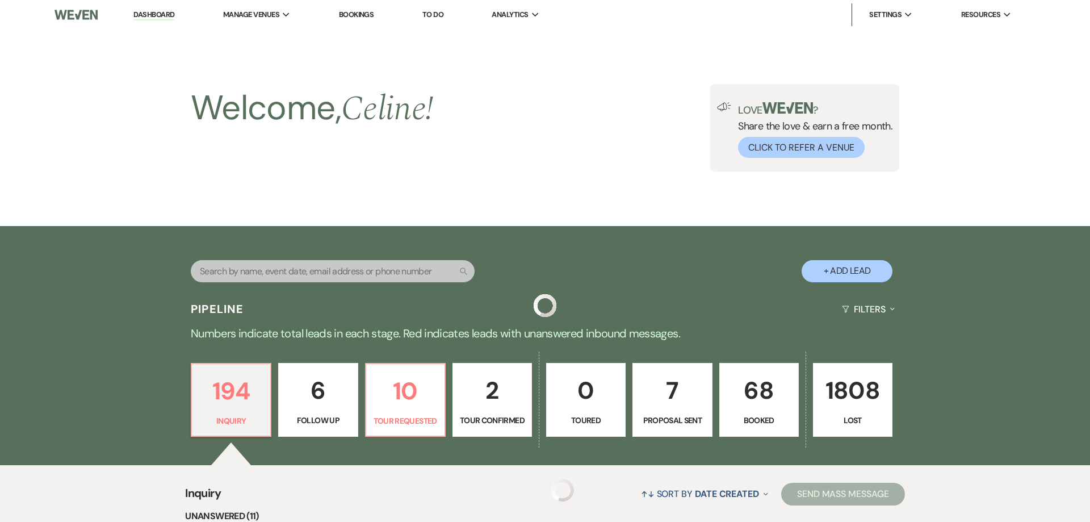
scroll to position [402, 0]
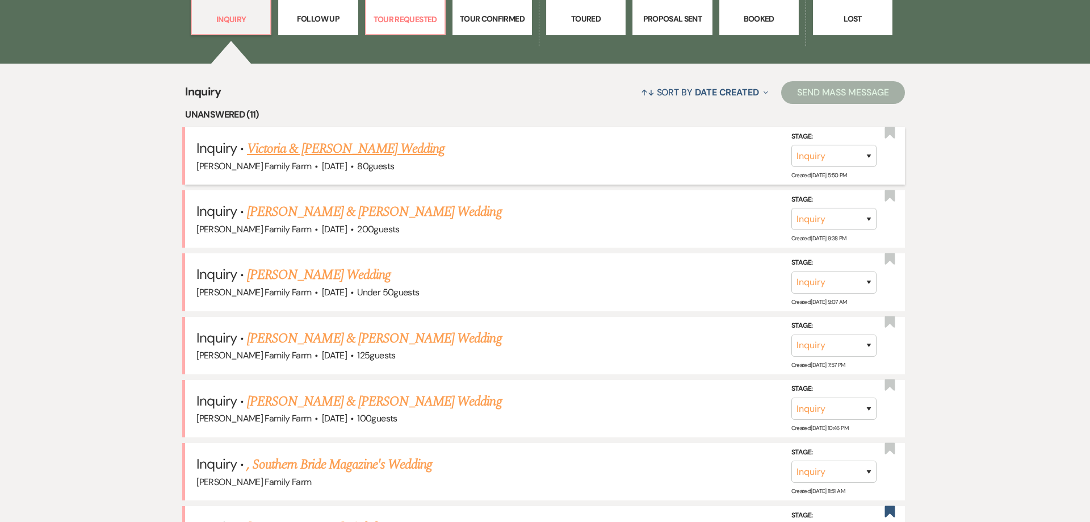
click at [354, 159] on link "Victoria & [PERSON_NAME] Wedding" at bounding box center [346, 149] width 198 height 20
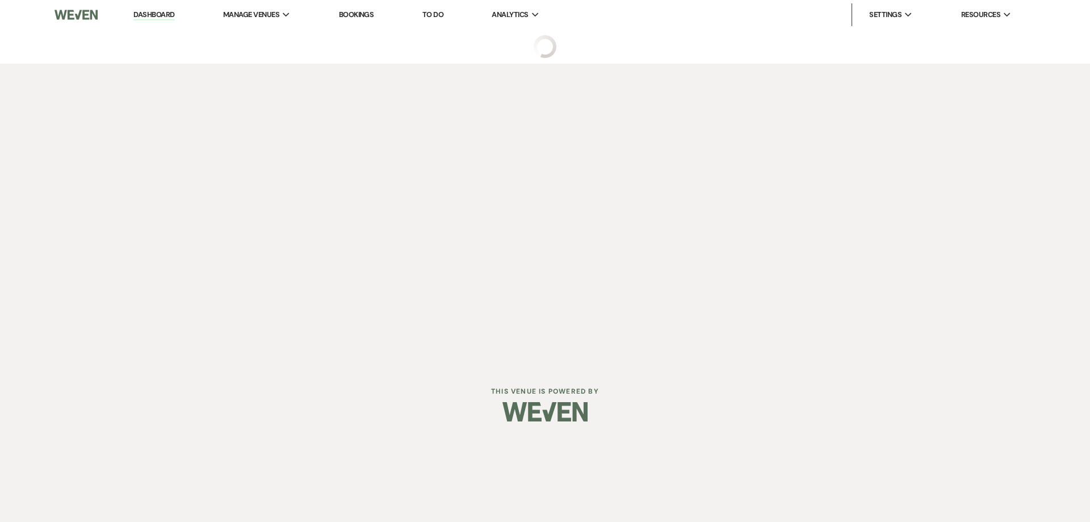
select select "5"
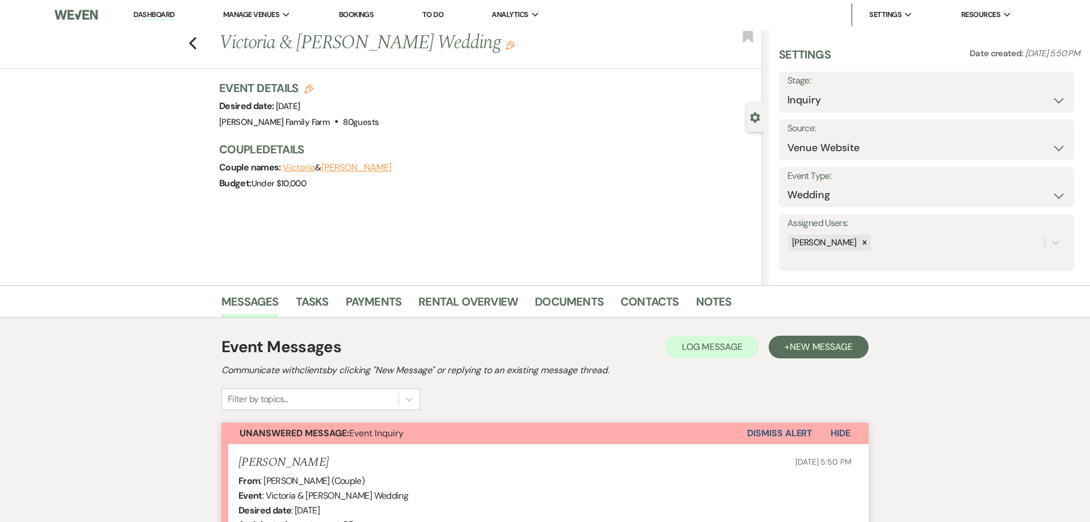
scroll to position [260, 0]
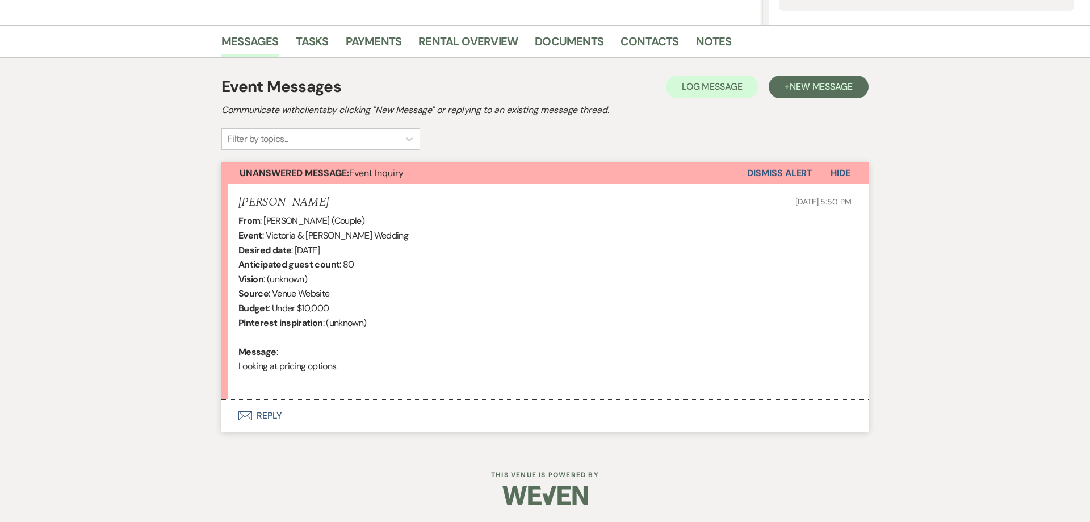
click at [270, 413] on button "Envelope Reply" at bounding box center [544, 416] width 647 height 32
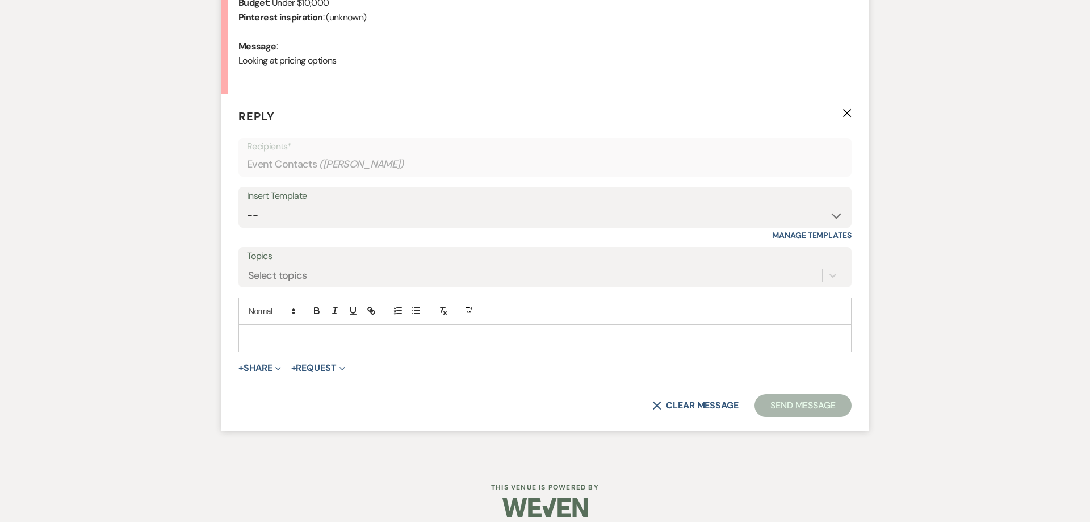
scroll to position [567, 0]
click at [247, 203] on select "-- Follow Up 1a. Non wedding request for info (Barn) 8. Proposal email Follow u…" at bounding box center [545, 214] width 596 height 22
select select "3857"
click option "1. First response (Wedding)" at bounding box center [0, 0] width 0 height 0
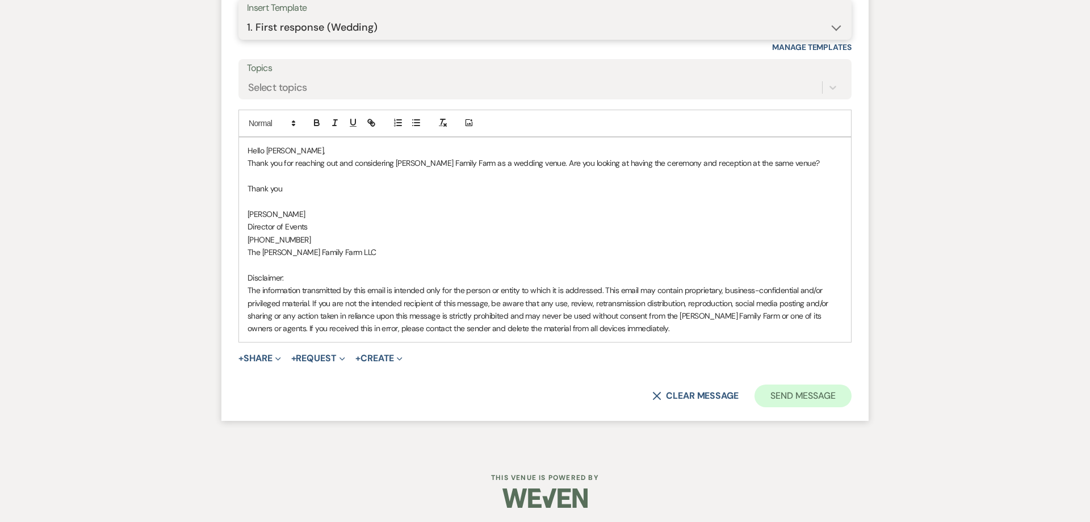
scroll to position [756, 0]
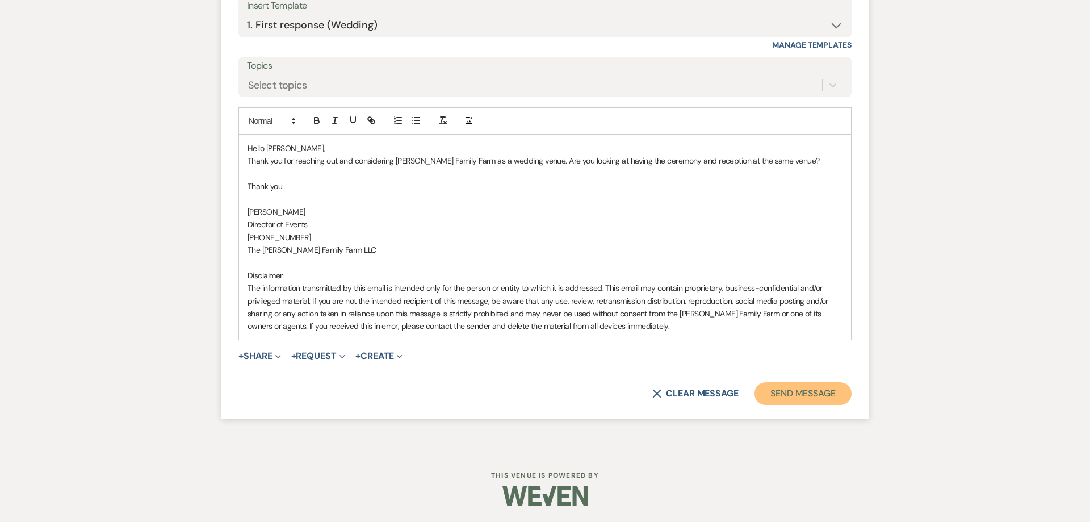
drag, startPoint x: 808, startPoint y: 396, endPoint x: 792, endPoint y: 392, distance: 16.4
click at [807, 397] on button "Send Message" at bounding box center [803, 393] width 97 height 23
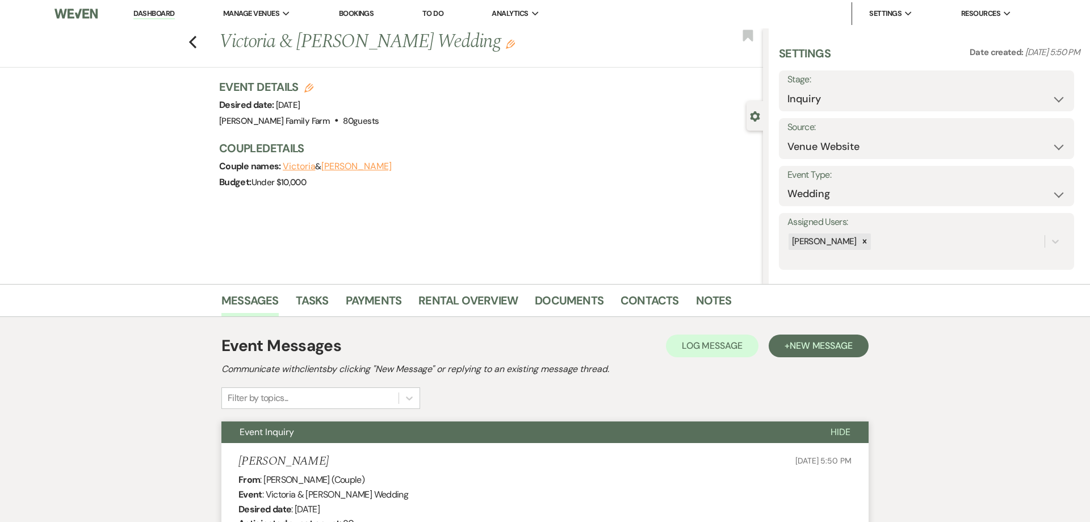
scroll to position [0, 0]
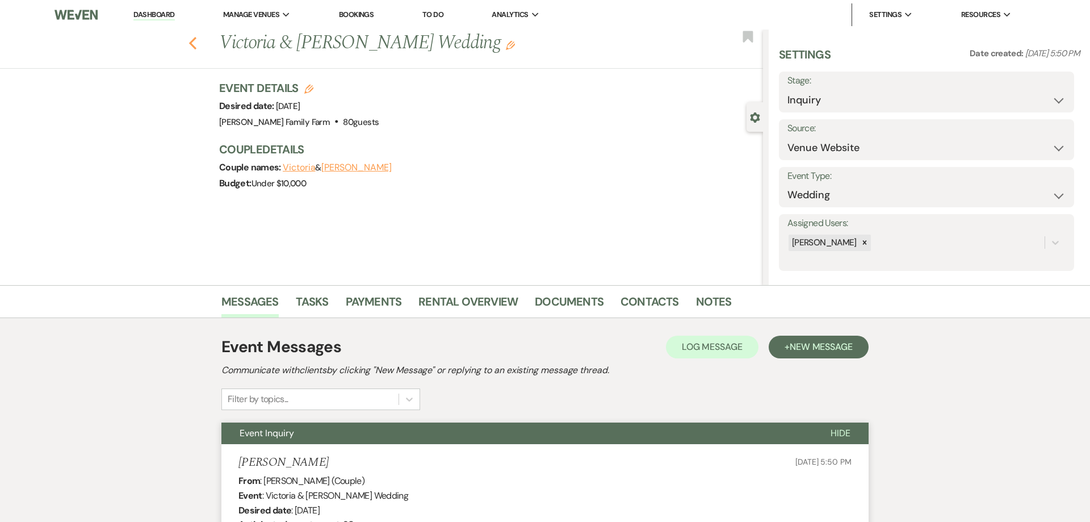
click at [193, 45] on use "button" at bounding box center [192, 43] width 7 height 12
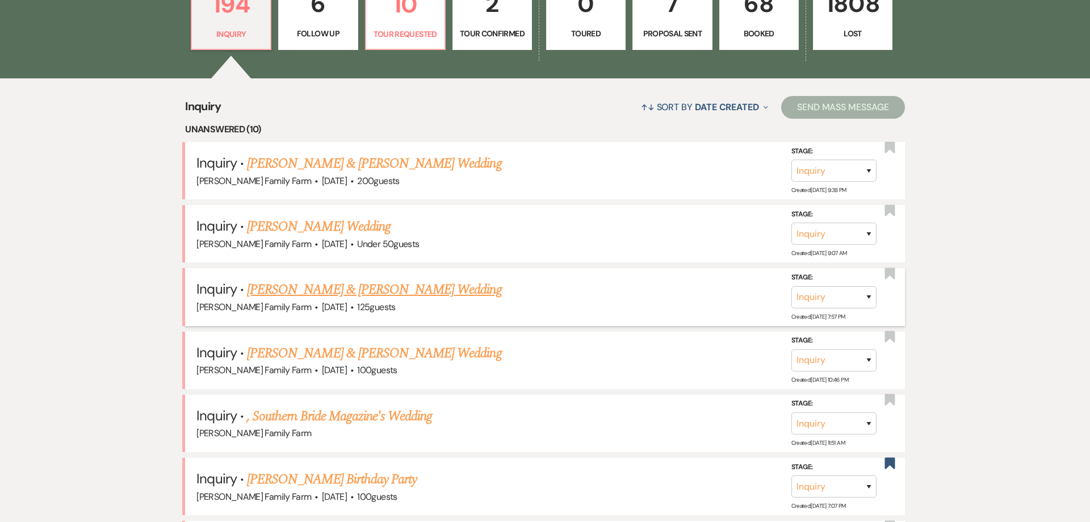
scroll to position [372, 0]
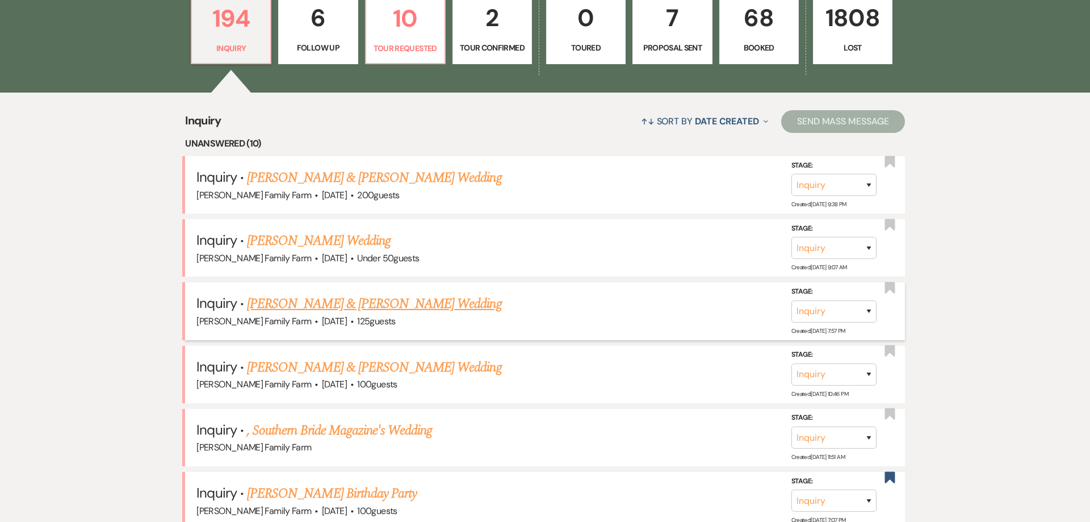
click at [337, 306] on link "[PERSON_NAME] & [PERSON_NAME] Wedding" at bounding box center [374, 304] width 254 height 20
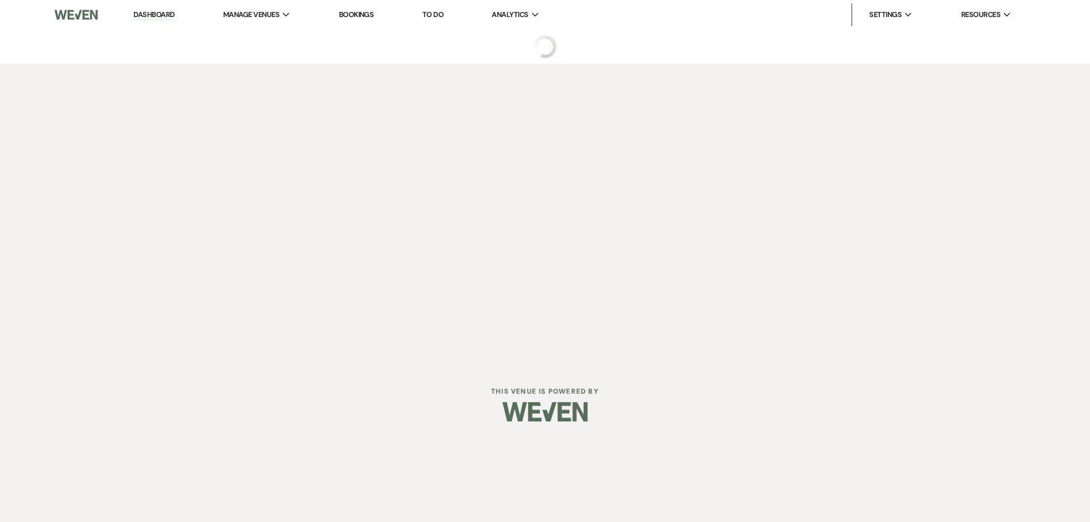
select select "5"
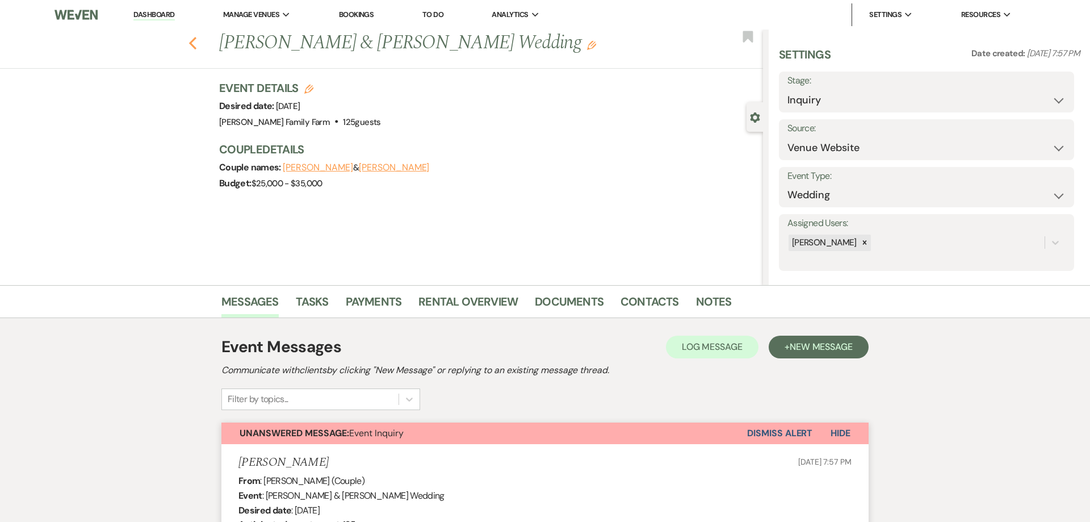
click at [191, 41] on use "button" at bounding box center [192, 43] width 7 height 12
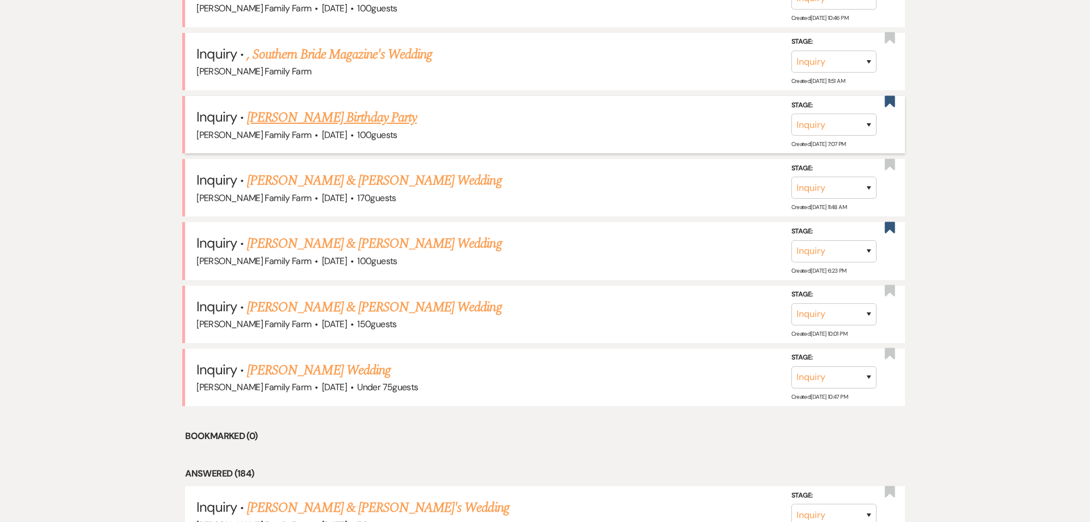
scroll to position [753, 0]
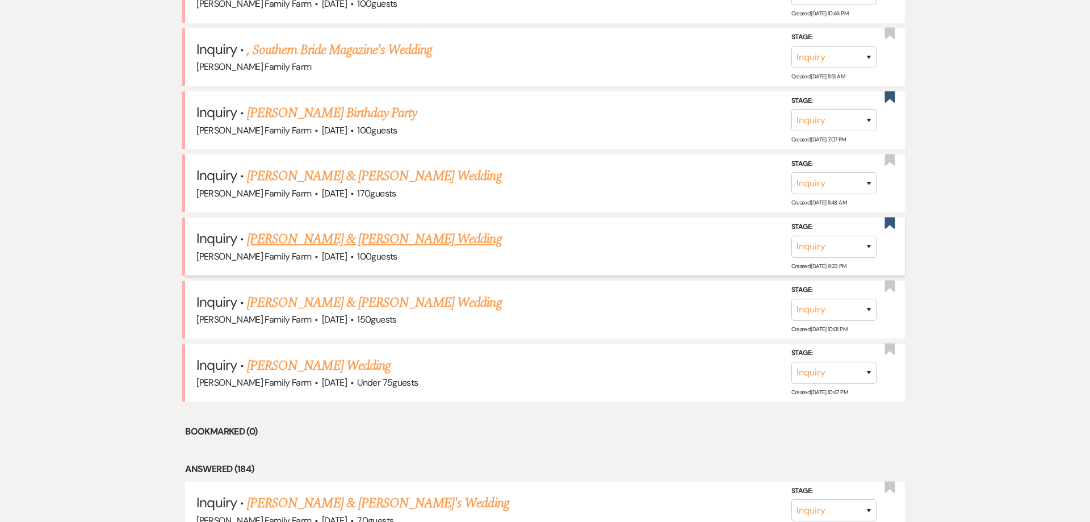
click at [362, 239] on link "[PERSON_NAME] & [PERSON_NAME] Wedding" at bounding box center [374, 239] width 254 height 20
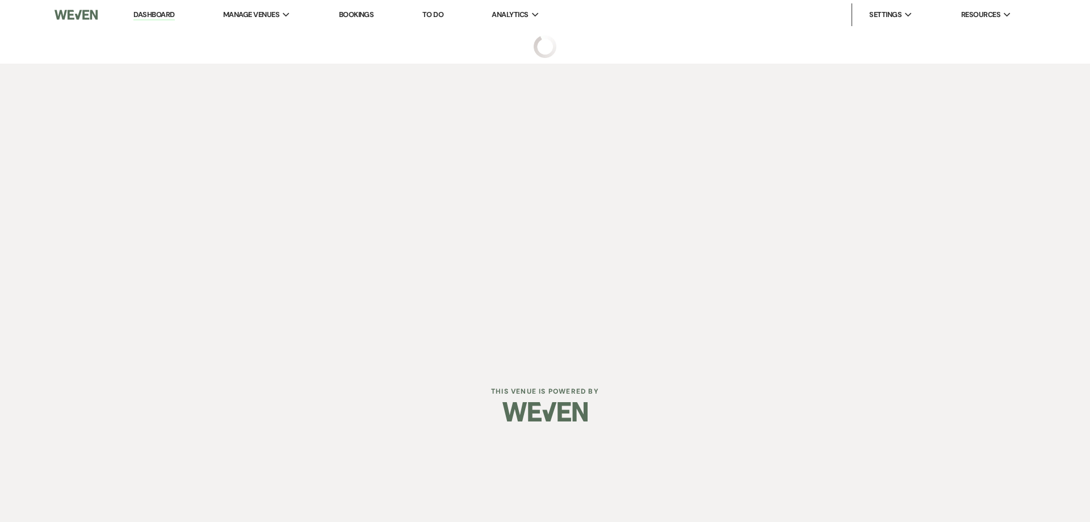
select select "5"
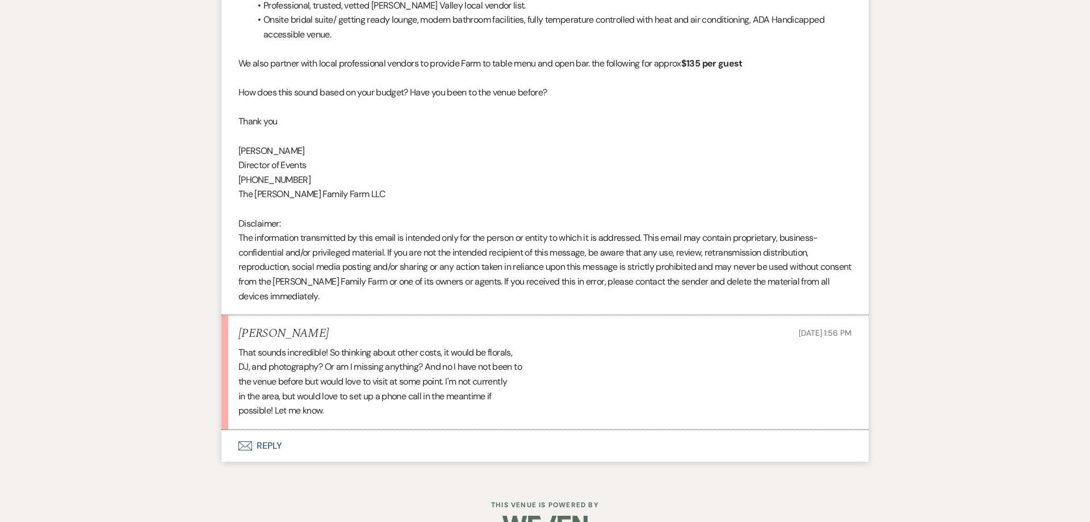
scroll to position [1234, 0]
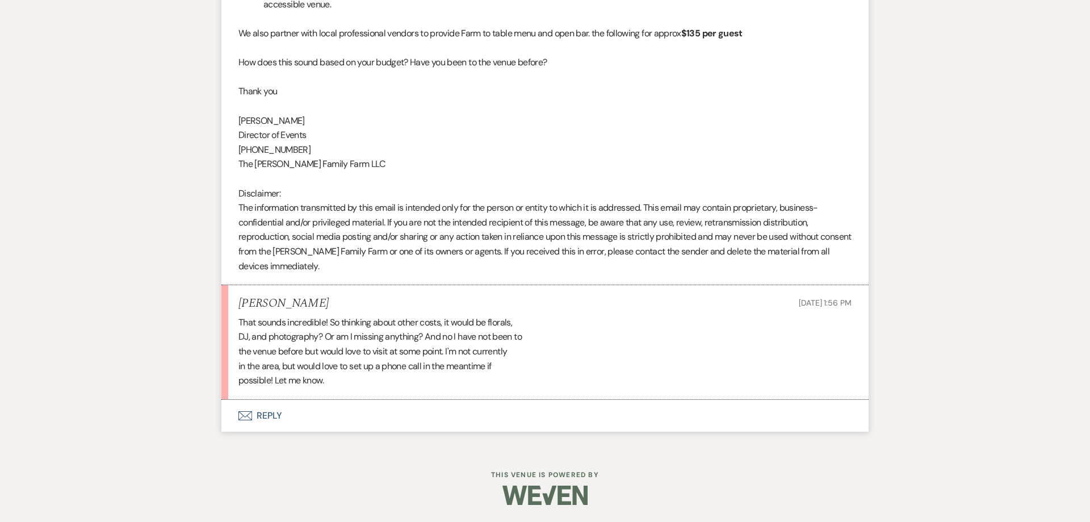
click at [267, 419] on button "Envelope Reply" at bounding box center [544, 416] width 647 height 32
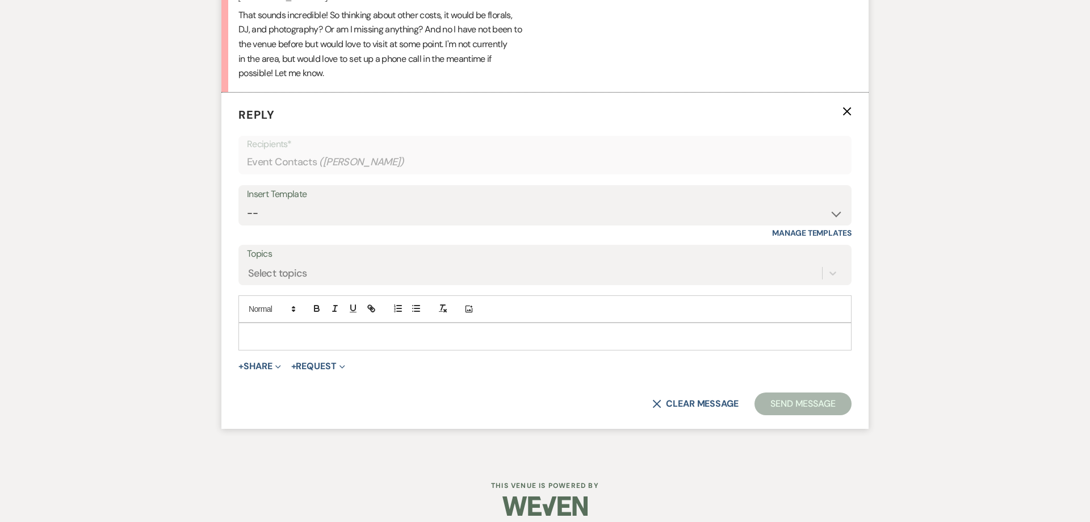
click at [271, 343] on div at bounding box center [545, 336] width 612 height 26
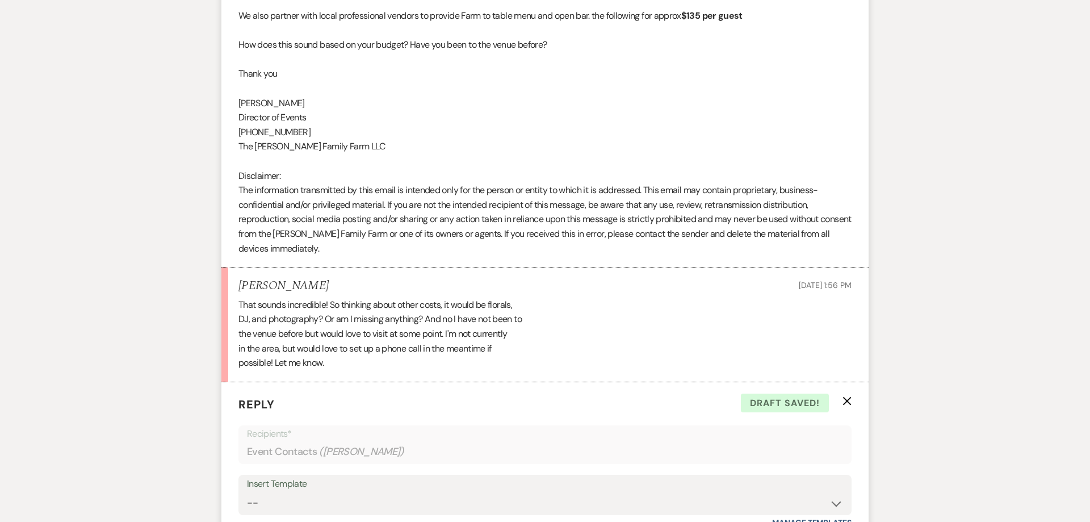
scroll to position [1483, 0]
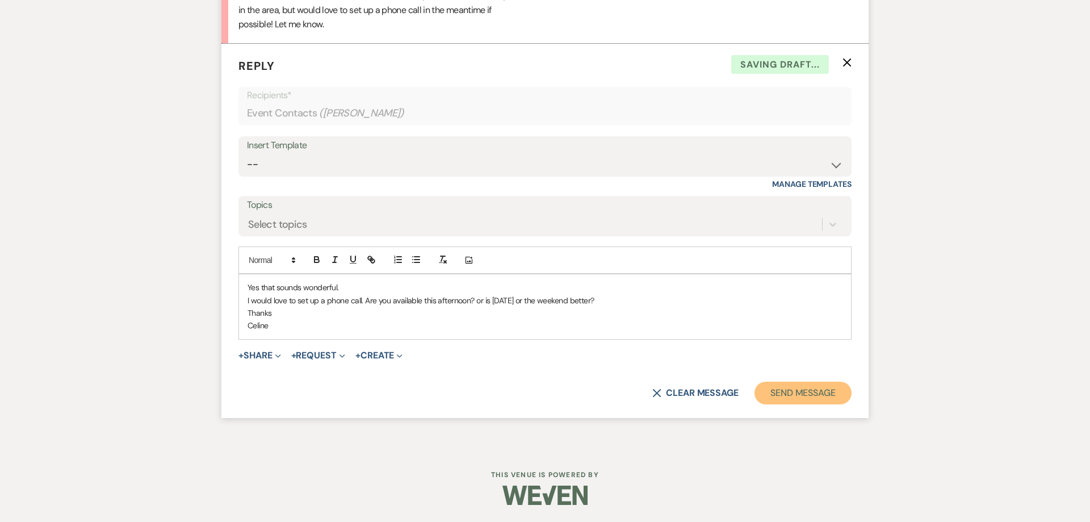
click at [800, 390] on button "Send Message" at bounding box center [803, 393] width 97 height 23
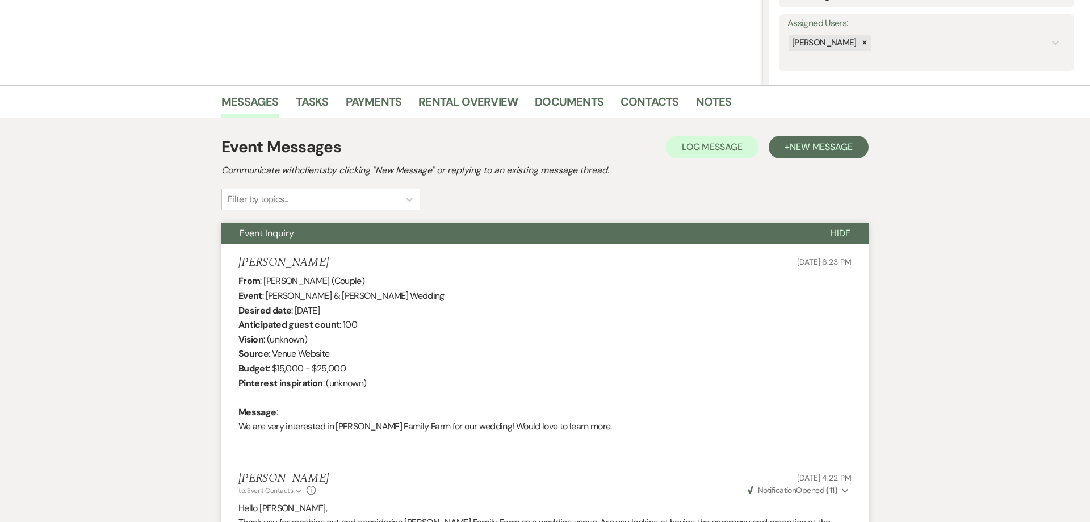
scroll to position [0, 0]
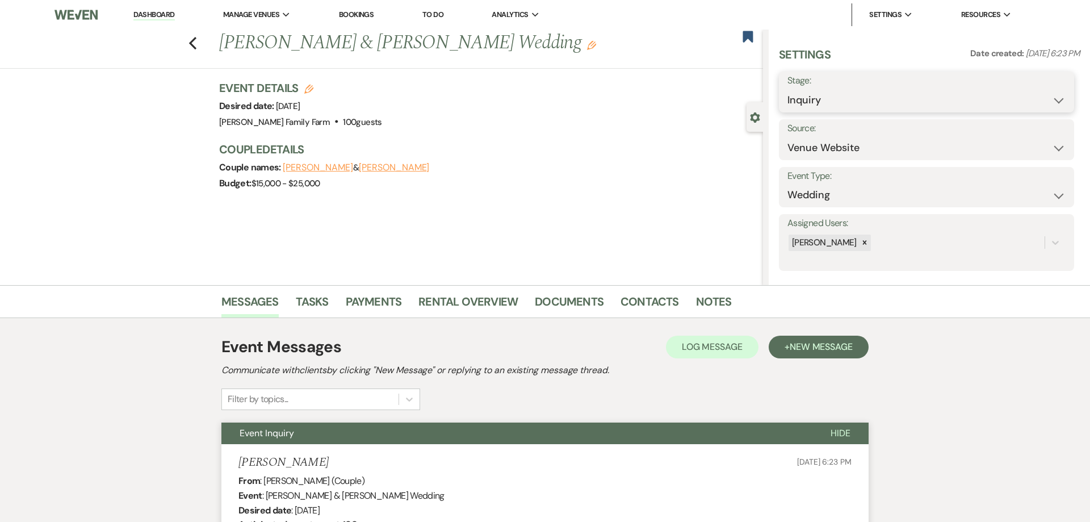
click at [788, 89] on select "Inquiry Follow Up Tour Requested Tour Confirmed Toured Proposal Sent Booked Lost" at bounding box center [927, 100] width 278 height 22
select select "2"
click option "Tour Requested" at bounding box center [0, 0] width 0 height 0
click at [1032, 97] on button "Save" at bounding box center [1043, 92] width 64 height 23
click at [191, 44] on use "button" at bounding box center [192, 43] width 7 height 12
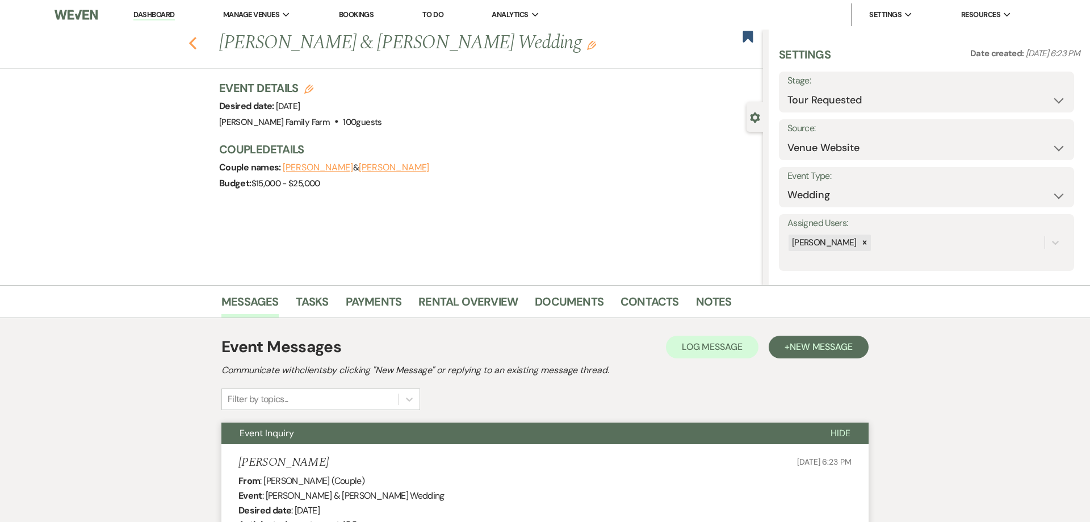
select select "2"
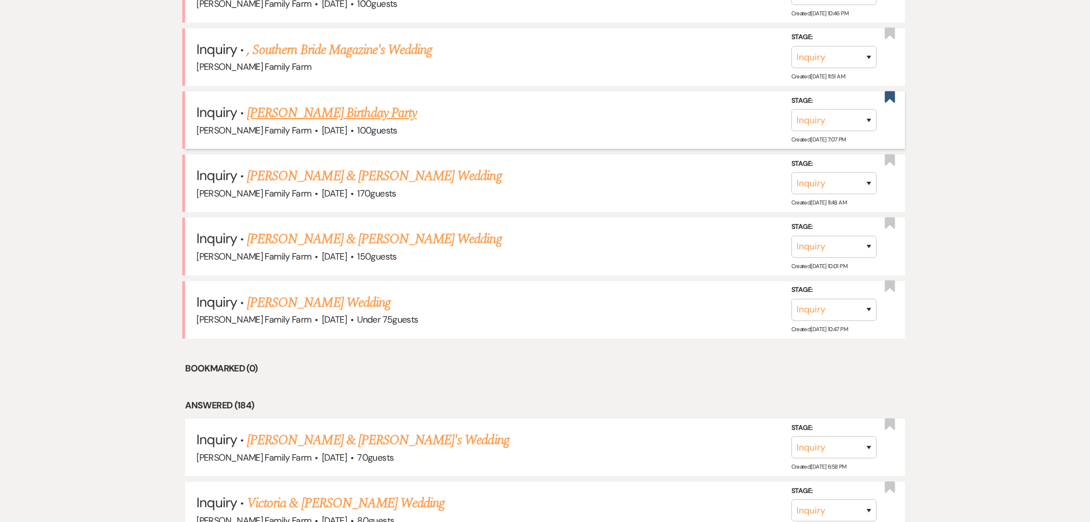
scroll to position [724, 0]
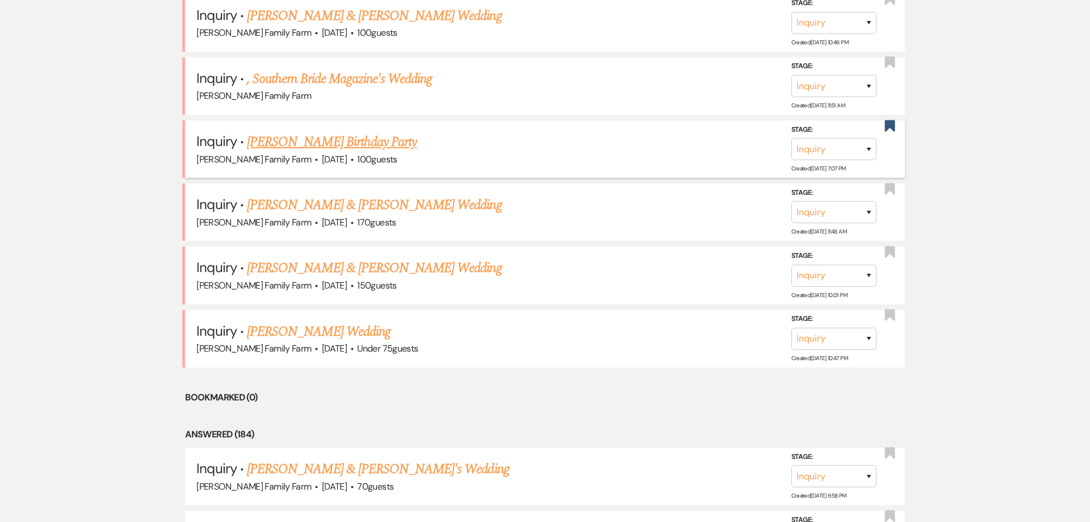
click at [371, 145] on link "[PERSON_NAME] Birthday Party" at bounding box center [332, 142] width 170 height 20
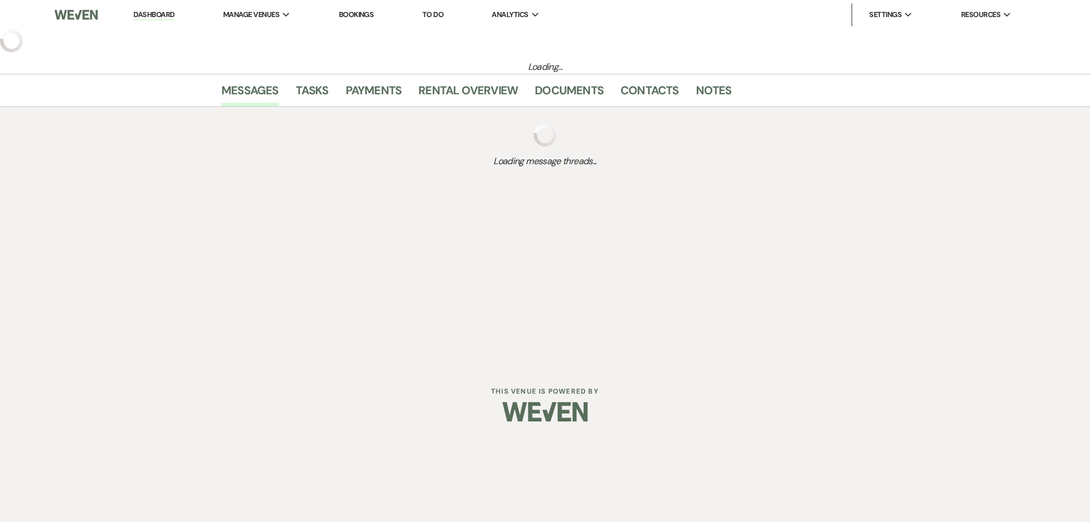
select select "5"
select select "4"
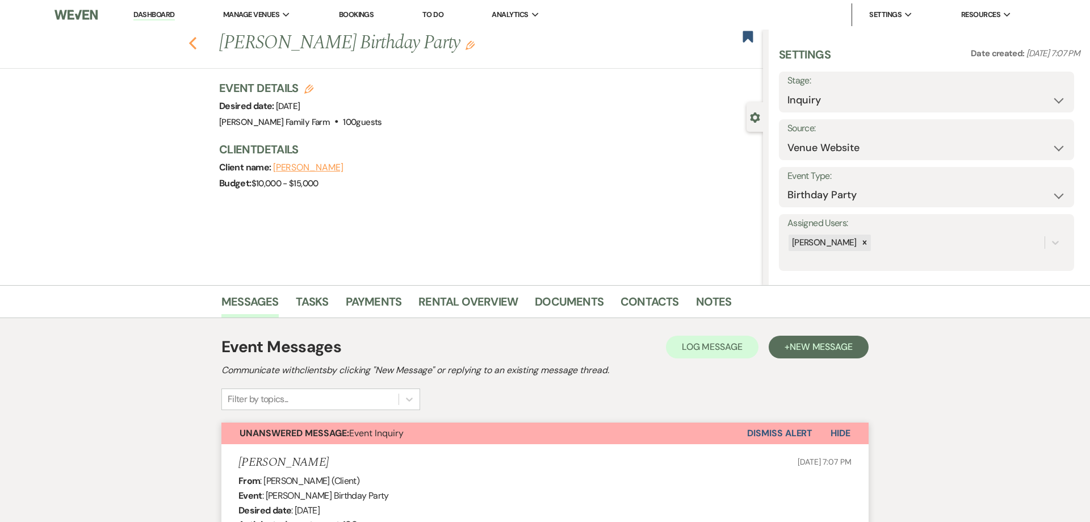
click at [194, 47] on use "button" at bounding box center [192, 43] width 7 height 12
